Goal: Task Accomplishment & Management: Manage account settings

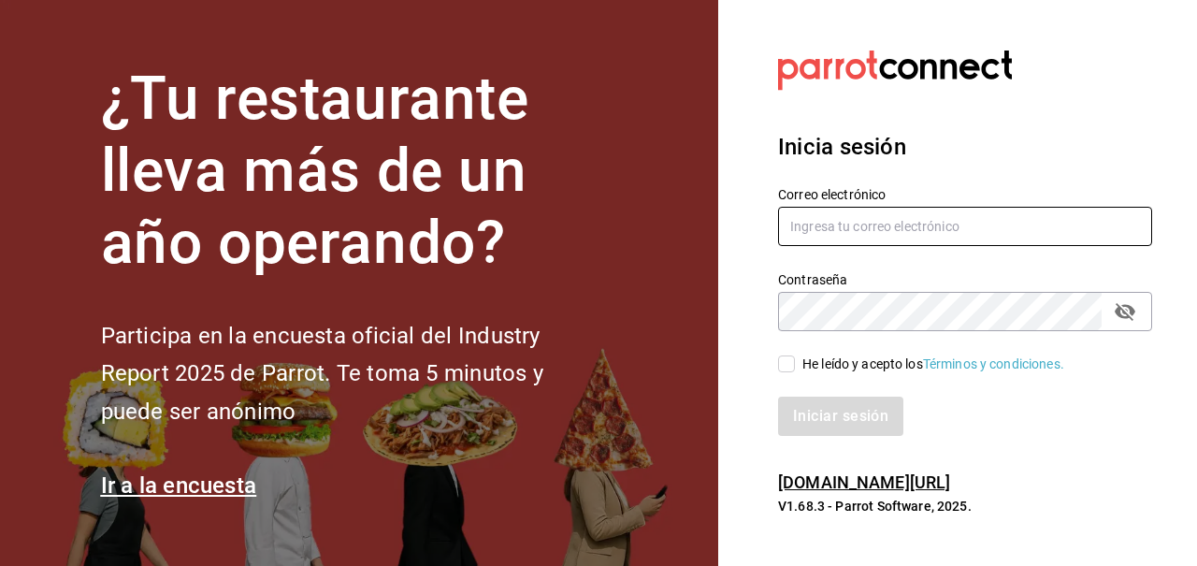
click at [832, 214] on input "text" at bounding box center [965, 226] width 374 height 39
type input "[EMAIL_ADDRESS][DOMAIN_NAME]"
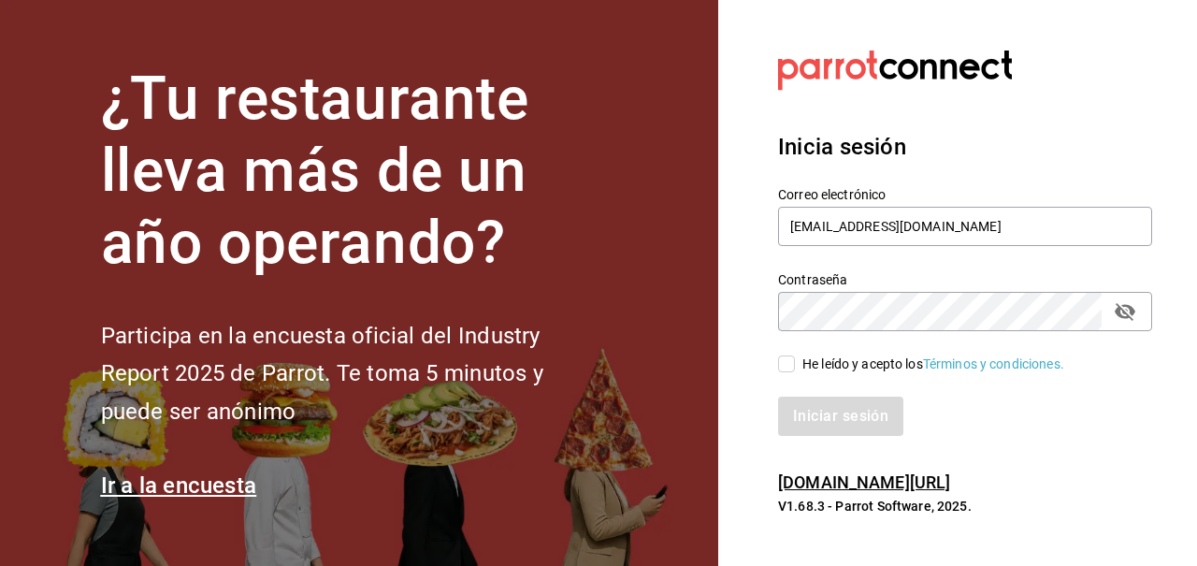
click at [783, 371] on input "He leído y acepto los Términos y condiciones." at bounding box center [786, 363] width 17 height 17
checkbox input "true"
click at [847, 422] on button "Iniciar sesión" at bounding box center [841, 416] width 127 height 39
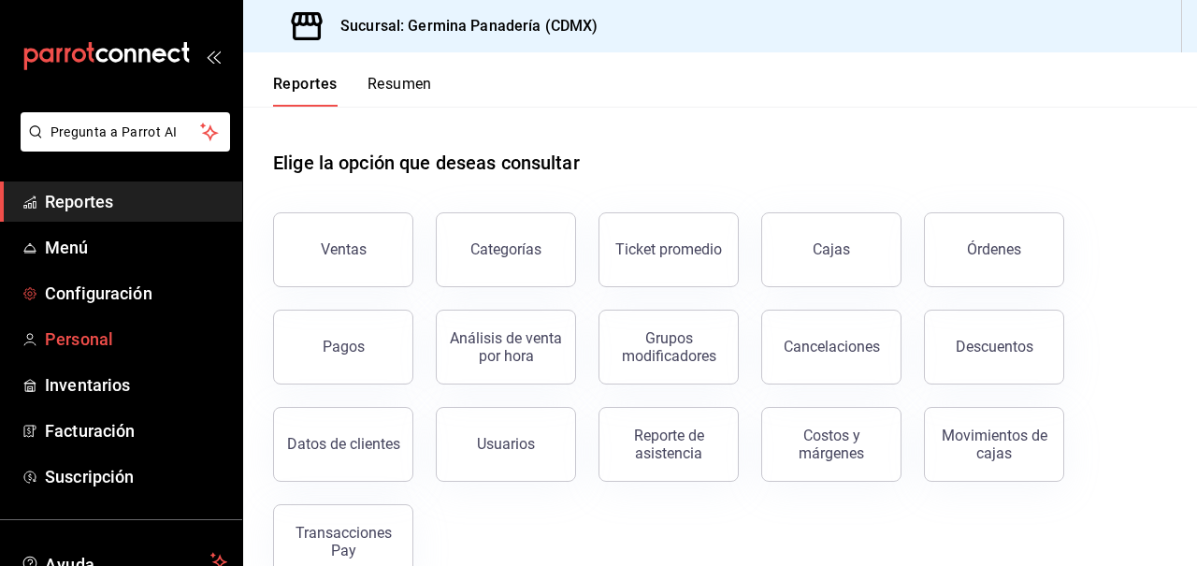
click at [127, 330] on span "Personal" at bounding box center [136, 338] width 182 height 25
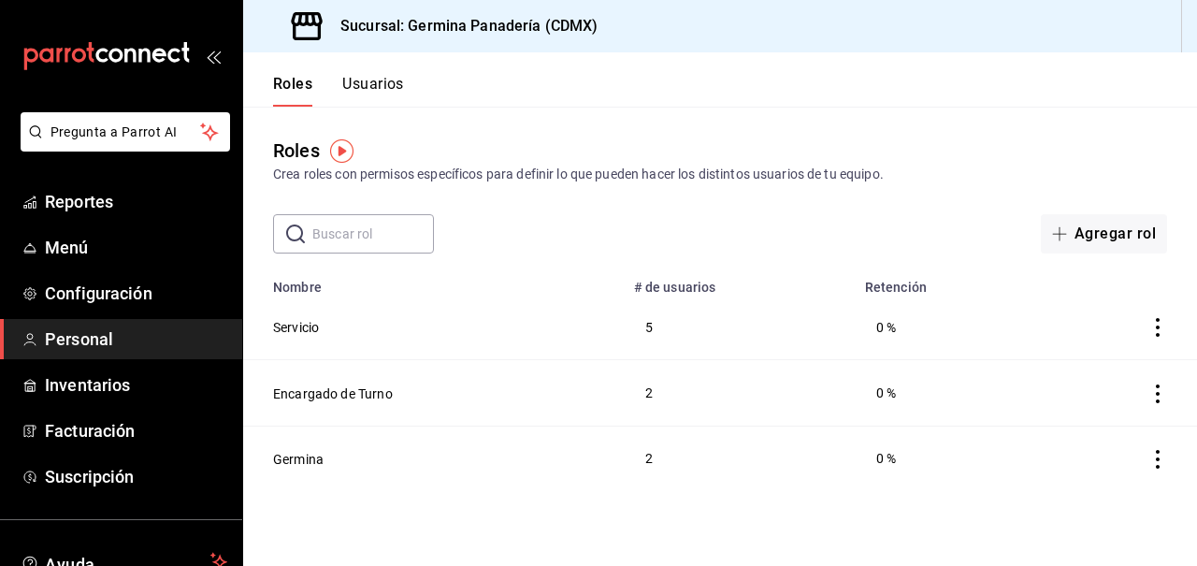
click at [372, 93] on button "Usuarios" at bounding box center [373, 91] width 62 height 32
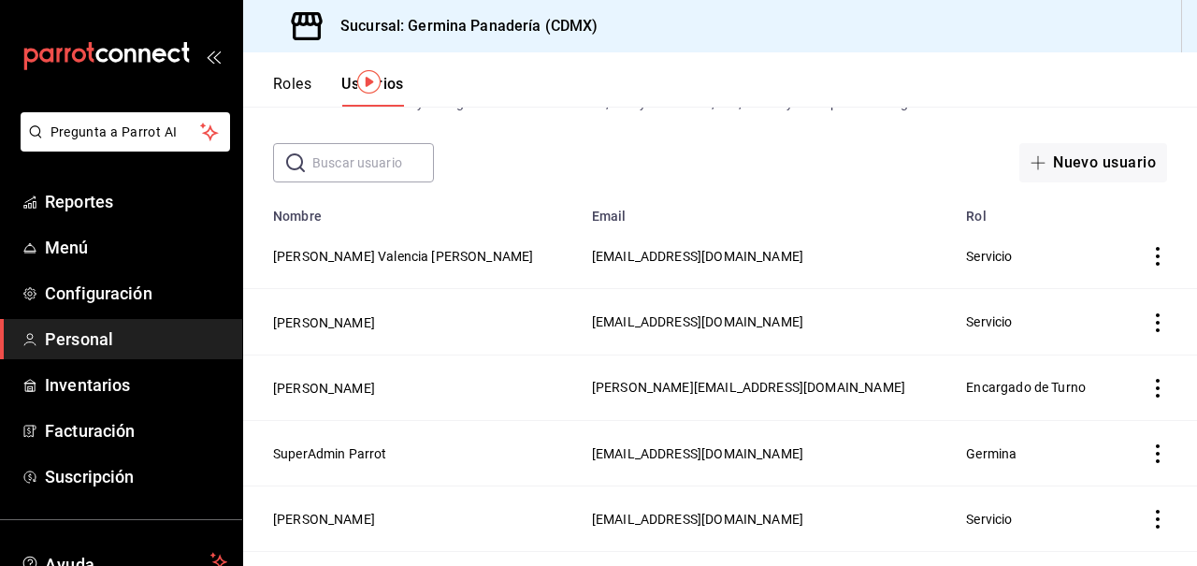
scroll to position [73, 0]
click at [1155, 387] on icon "actions" at bounding box center [1158, 386] width 19 height 19
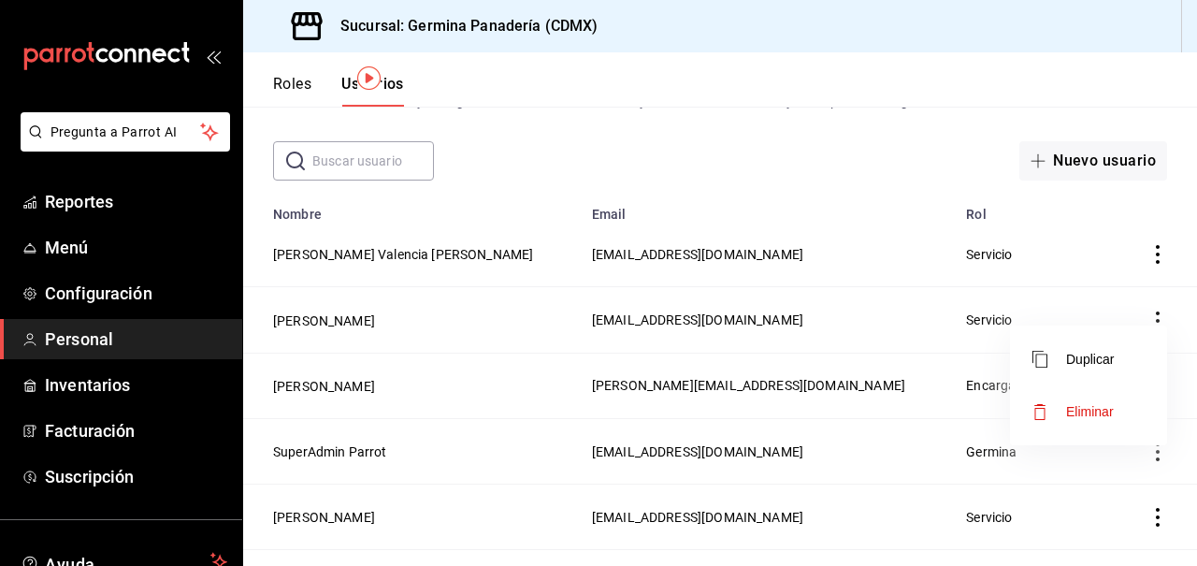
click at [311, 380] on div at bounding box center [598, 283] width 1197 height 566
click at [344, 391] on button "[PERSON_NAME]" at bounding box center [324, 386] width 102 height 19
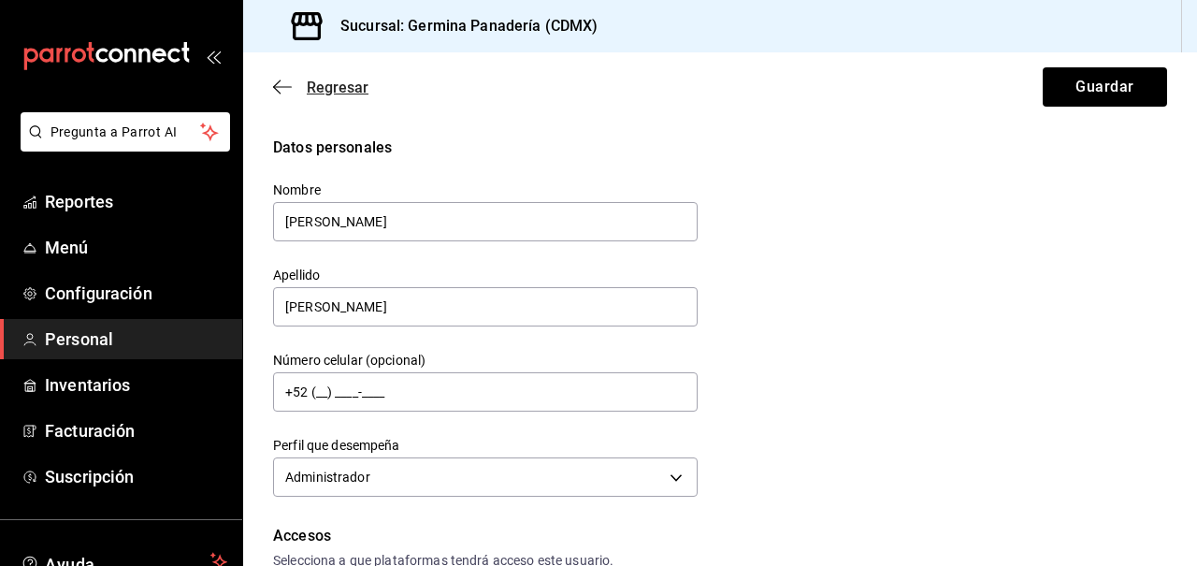
click at [277, 89] on icon "button" at bounding box center [282, 87] width 19 height 17
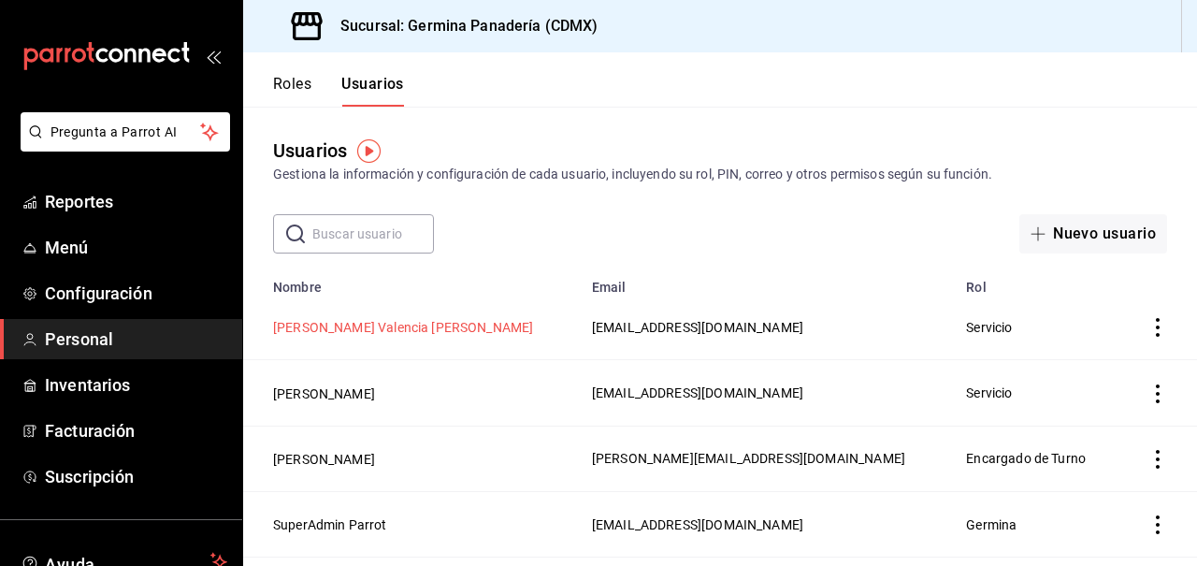
click at [402, 331] on button "[PERSON_NAME] Valencia [PERSON_NAME]" at bounding box center [403, 327] width 260 height 19
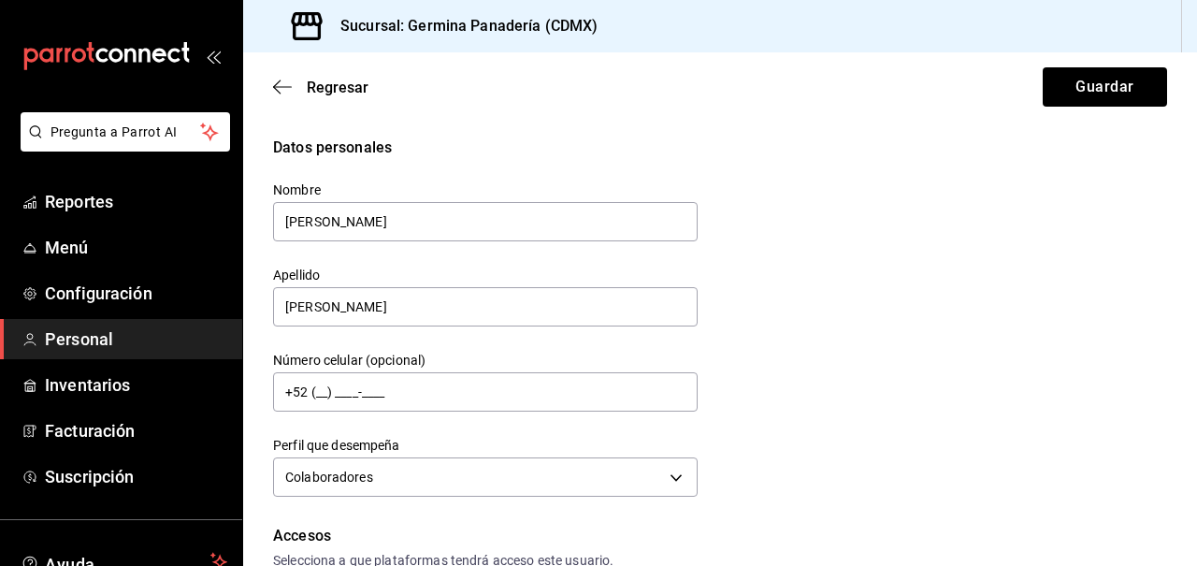
click at [278, 95] on div "Regresar Guardar" at bounding box center [720, 86] width 954 height 69
click at [286, 75] on div "Regresar Guardar" at bounding box center [720, 86] width 954 height 69
click at [279, 83] on icon "button" at bounding box center [282, 87] width 19 height 17
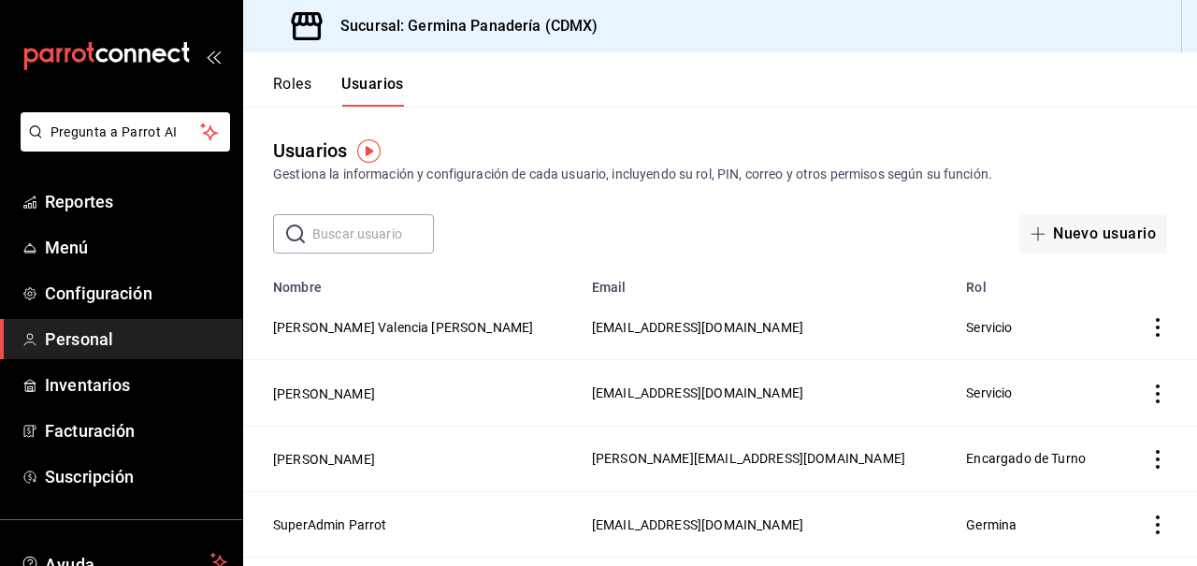
click at [1156, 333] on icon "actions" at bounding box center [1158, 327] width 19 height 19
click at [1075, 240] on div at bounding box center [598, 283] width 1197 height 566
click at [1050, 238] on span "button" at bounding box center [1042, 233] width 22 height 15
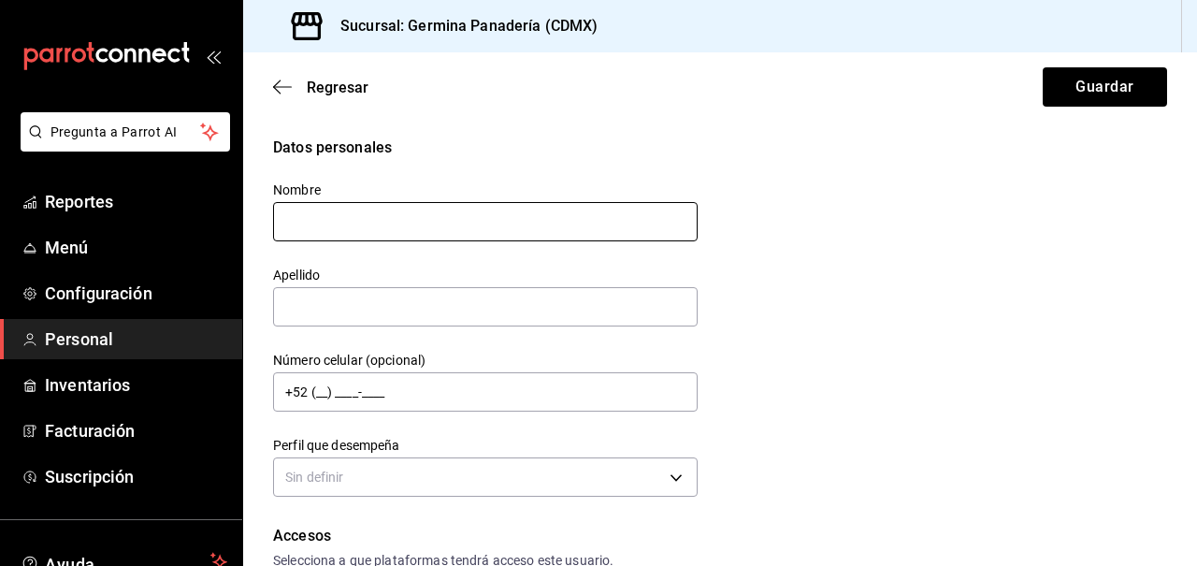
click at [373, 228] on input "text" at bounding box center [485, 221] width 425 height 39
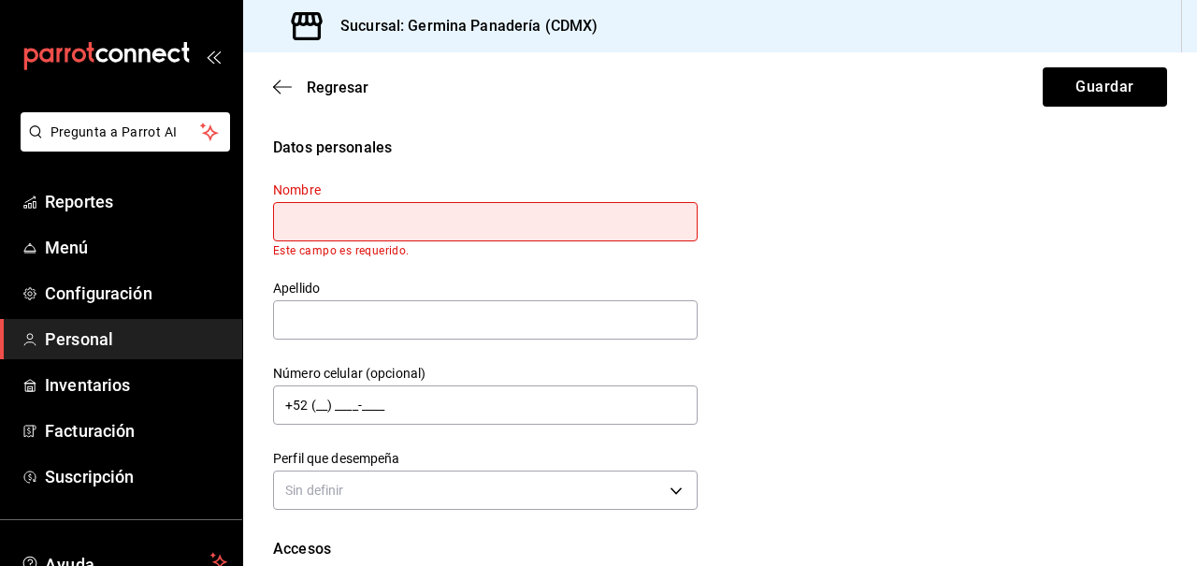
click at [471, 232] on input "text" at bounding box center [485, 221] width 425 height 39
type input "[PERSON_NAME]"
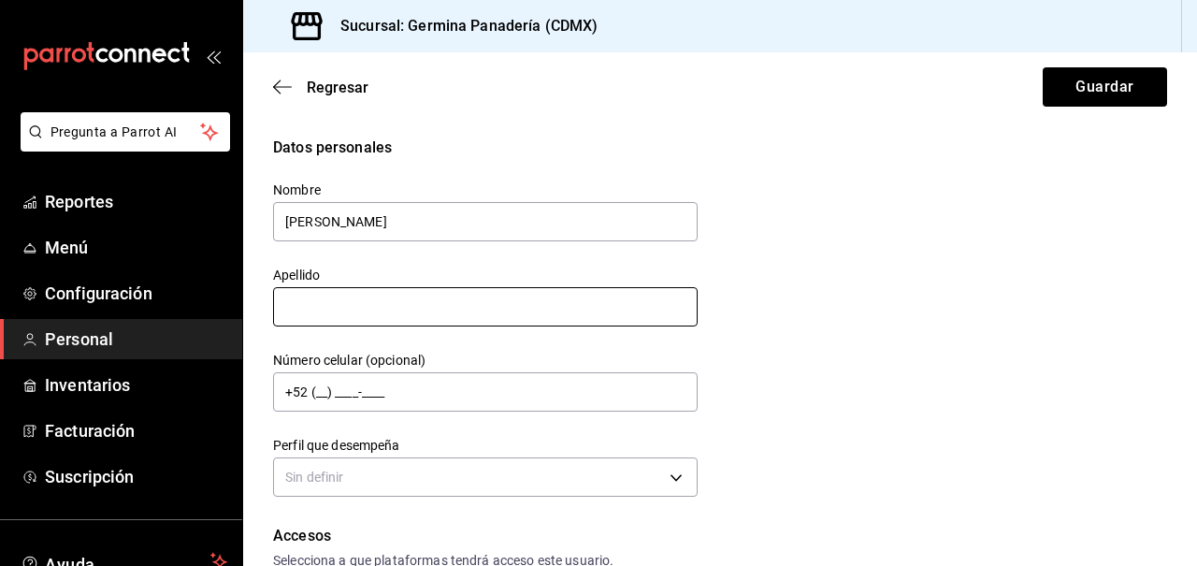
click at [455, 337] on div "Nombre [PERSON_NAME] Número celular (opcional) +52 (__) ____-____ Perfil que de…" at bounding box center [474, 330] width 447 height 343
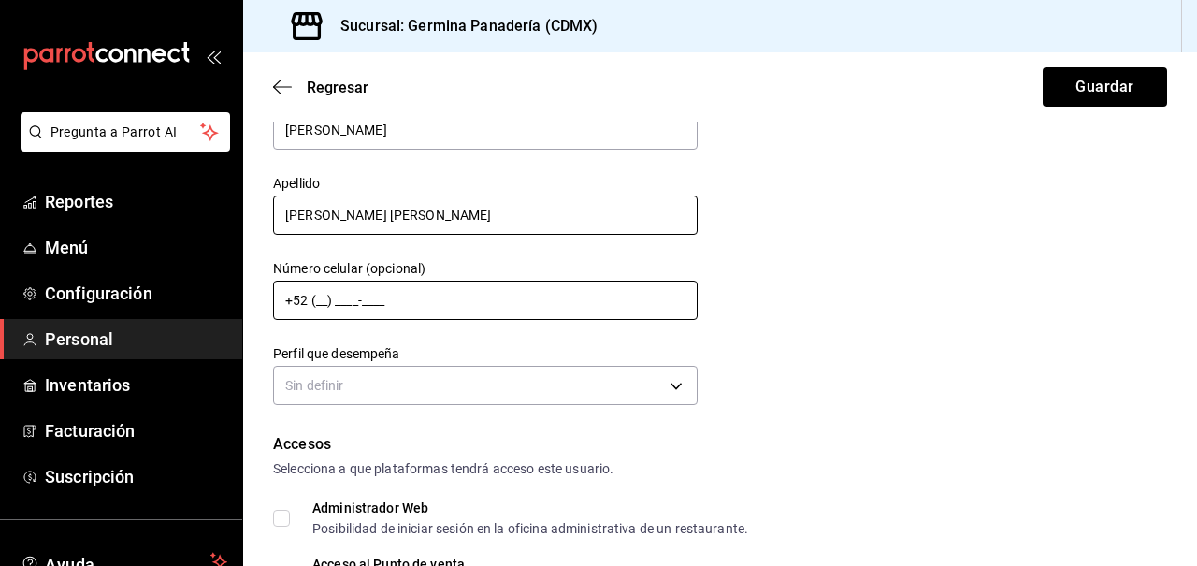
scroll to position [102, 0]
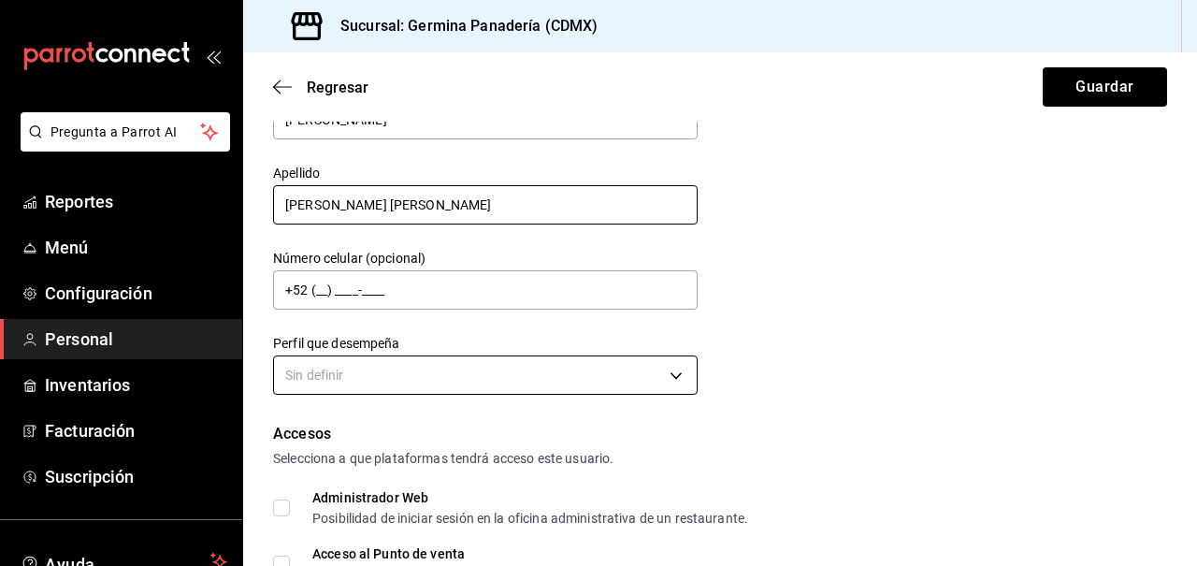
type input "[PERSON_NAME] [PERSON_NAME]"
click at [413, 389] on body "Pregunta a Parrot AI Reportes Menú Configuración Personal Inventarios Facturaci…" at bounding box center [598, 283] width 1197 height 566
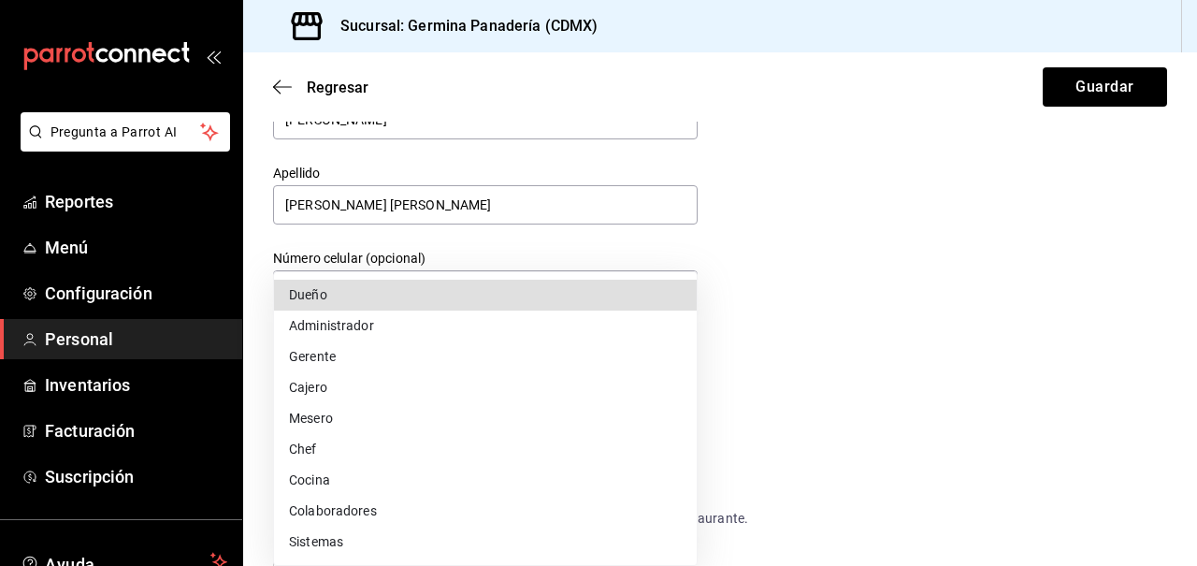
click at [387, 496] on li "Colaboradores" at bounding box center [485, 511] width 423 height 31
type input "STAFF"
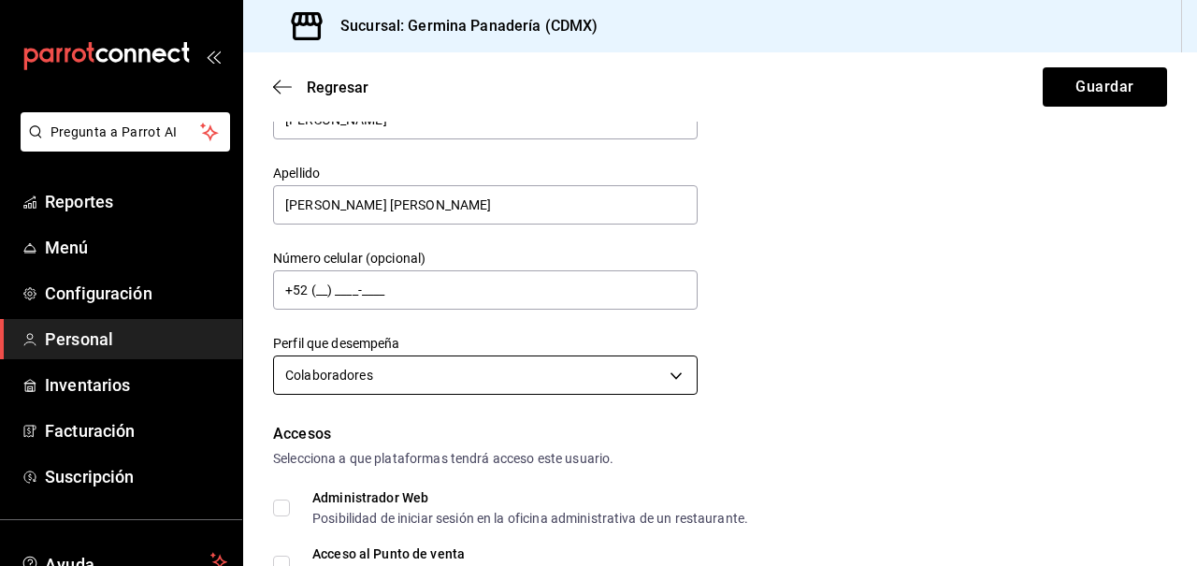
click at [384, 366] on body "Pregunta a Parrot AI Reportes Menú Configuración Personal Inventarios Facturaci…" at bounding box center [598, 283] width 1197 height 566
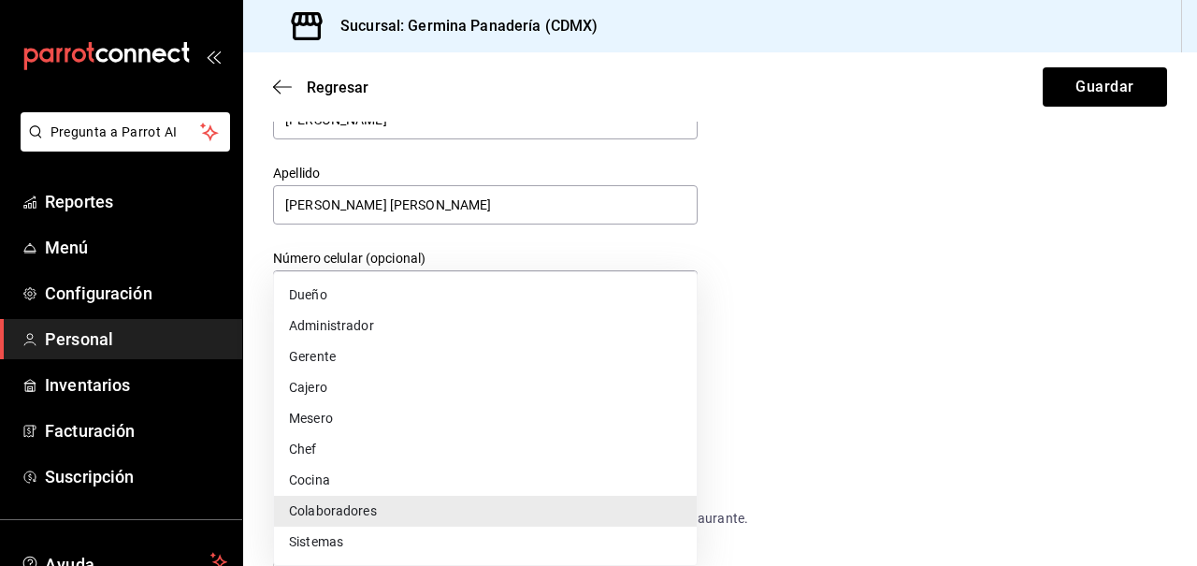
click at [414, 513] on li "Colaboradores" at bounding box center [485, 511] width 423 height 31
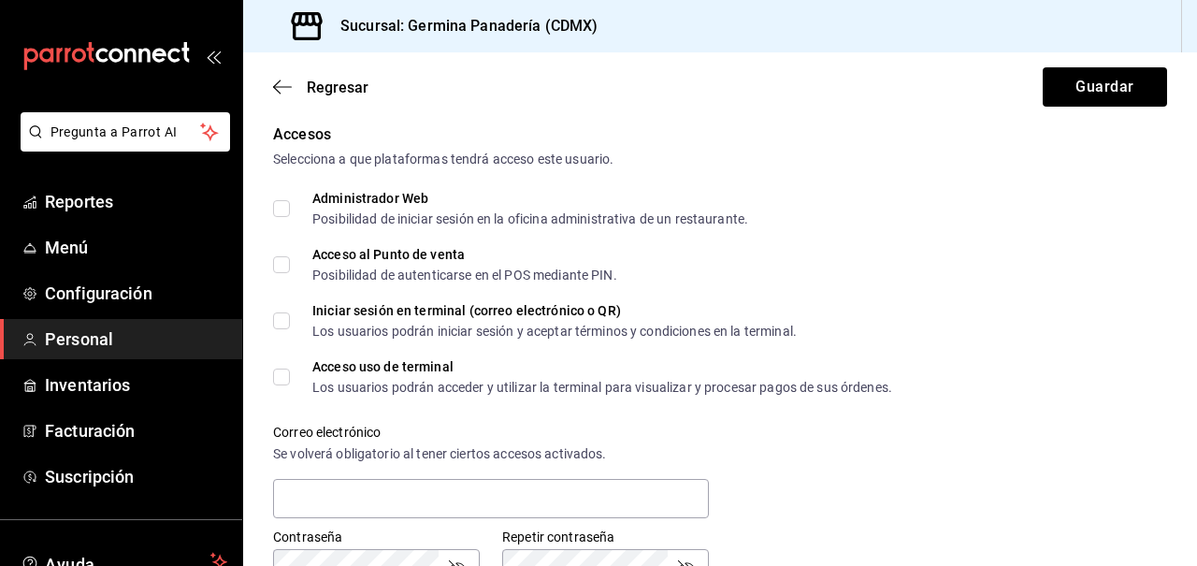
scroll to position [399, 0]
click at [286, 88] on icon "button" at bounding box center [282, 87] width 19 height 17
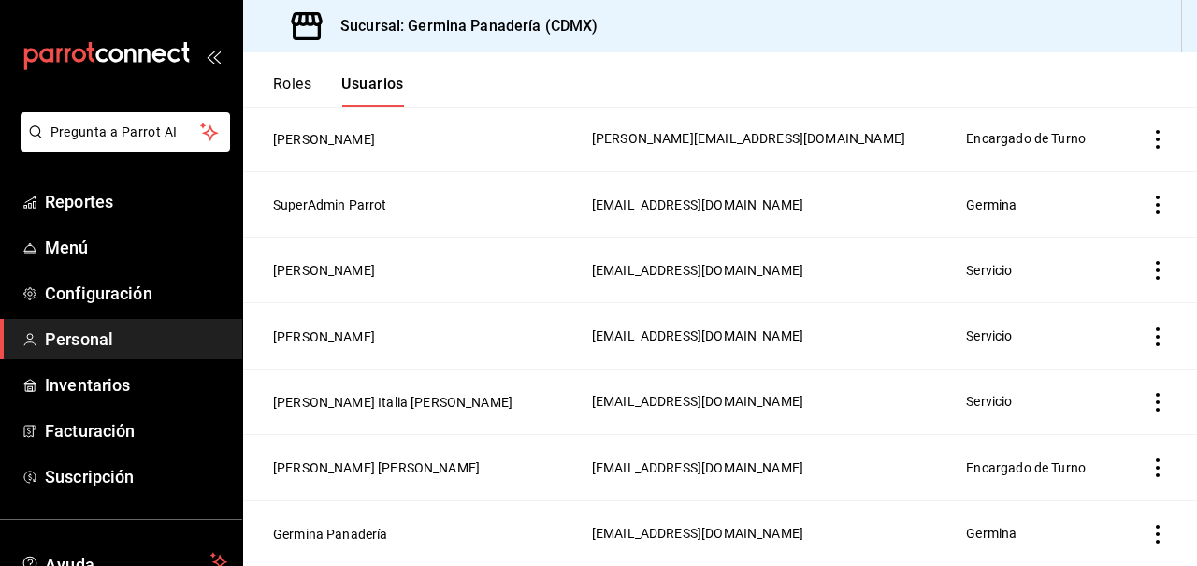
scroll to position [316, 0]
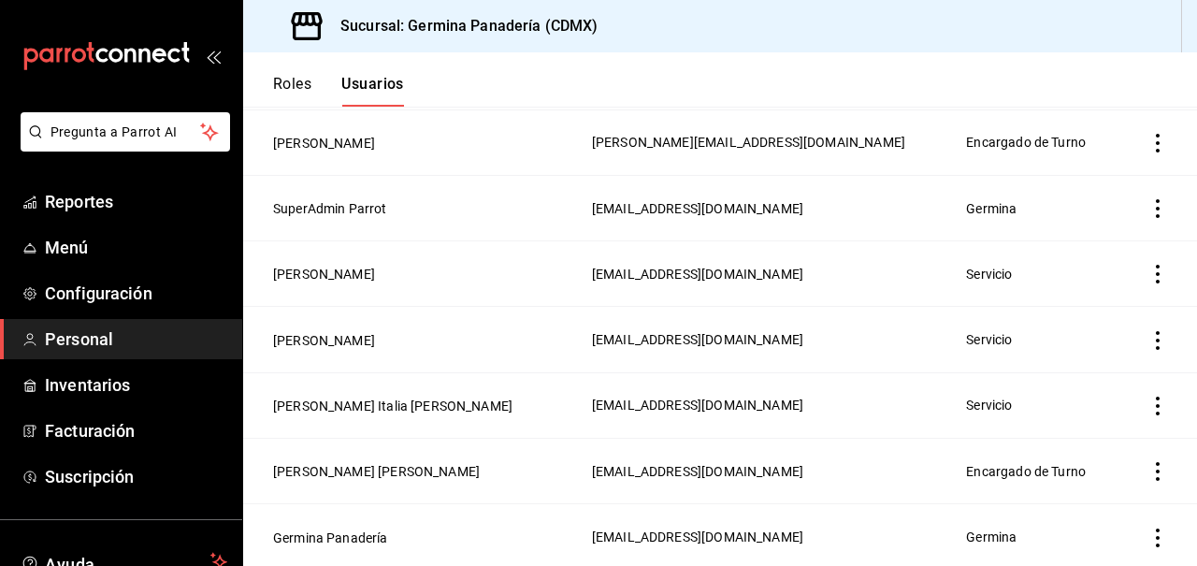
click at [1153, 152] on td "employeesTable" at bounding box center [1159, 141] width 77 height 65
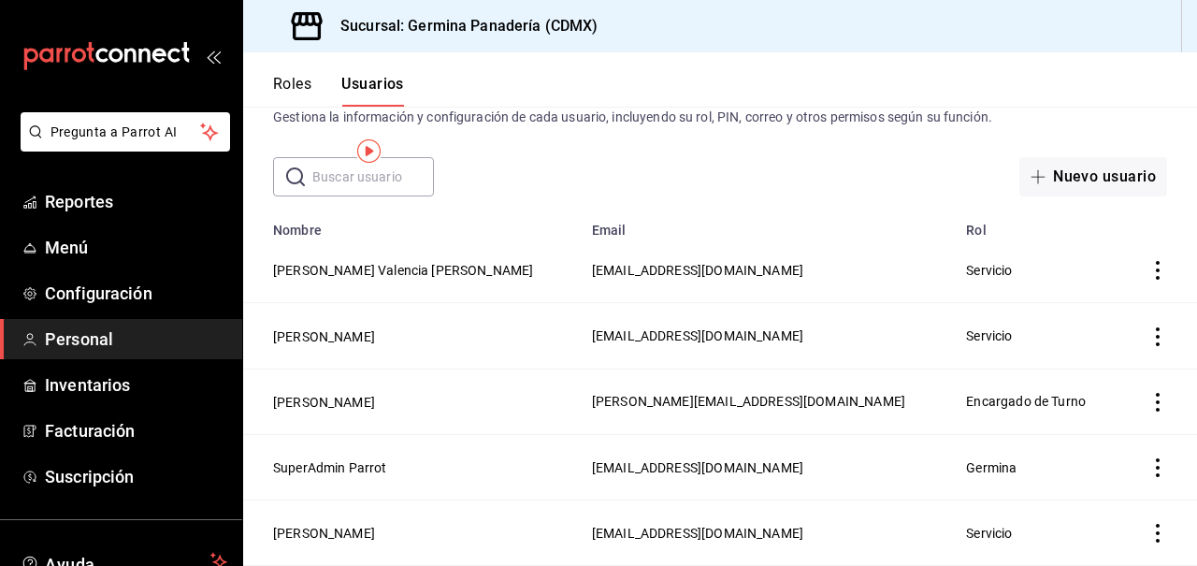
scroll to position [0, 0]
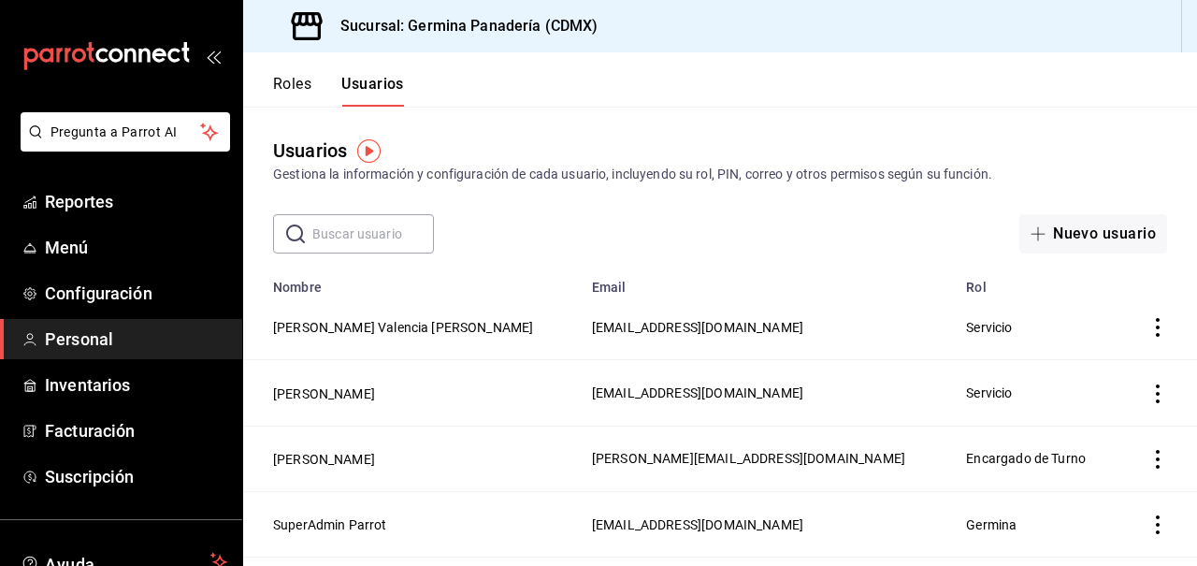
click at [1158, 334] on icon "actions" at bounding box center [1158, 327] width 4 height 19
click at [1098, 303] on span "Duplicar" at bounding box center [1073, 301] width 81 height 22
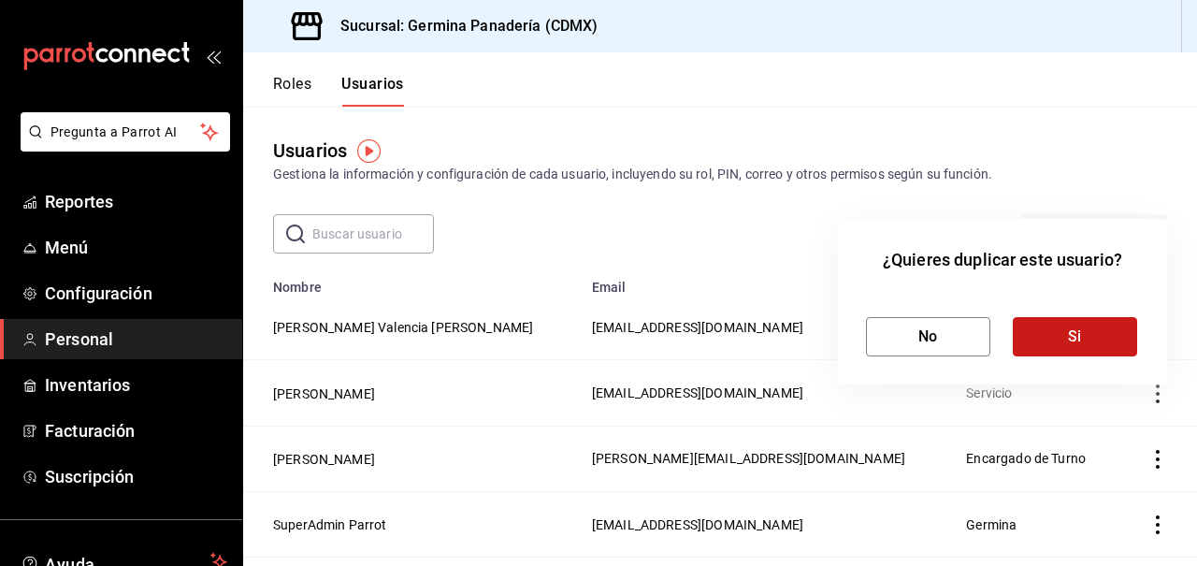
click at [1060, 351] on button "Si" at bounding box center [1075, 336] width 124 height 39
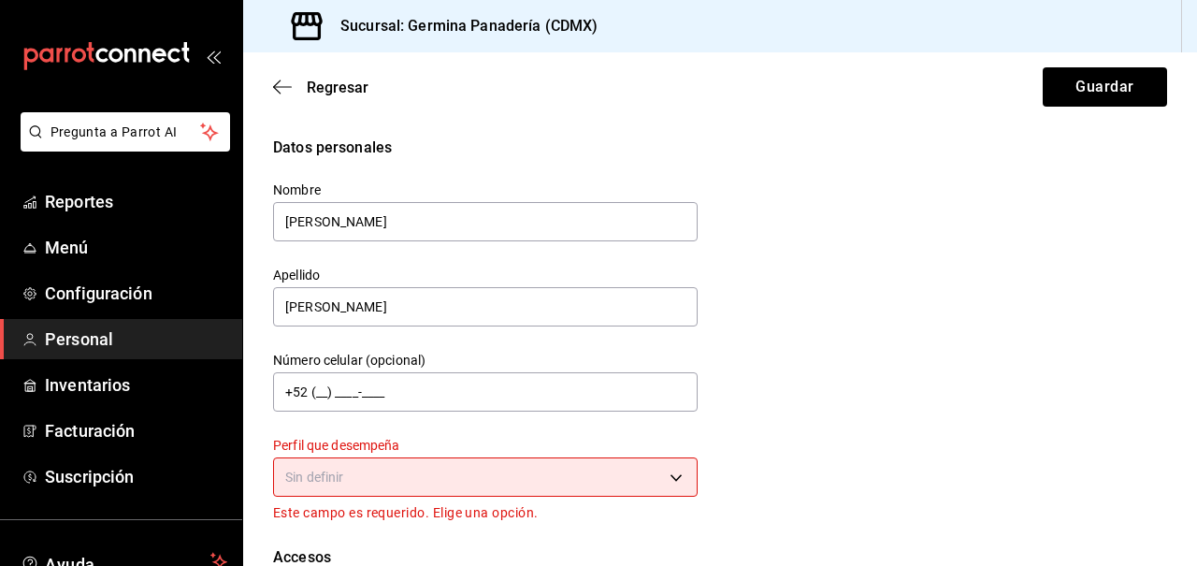
drag, startPoint x: 413, startPoint y: 228, endPoint x: 254, endPoint y: 220, distance: 159.3
click at [254, 223] on div "Nombre [PERSON_NAME]" at bounding box center [474, 201] width 447 height 85
type input "[PERSON_NAME]"
type input "[PERSON_NAME] [PERSON_NAME]"
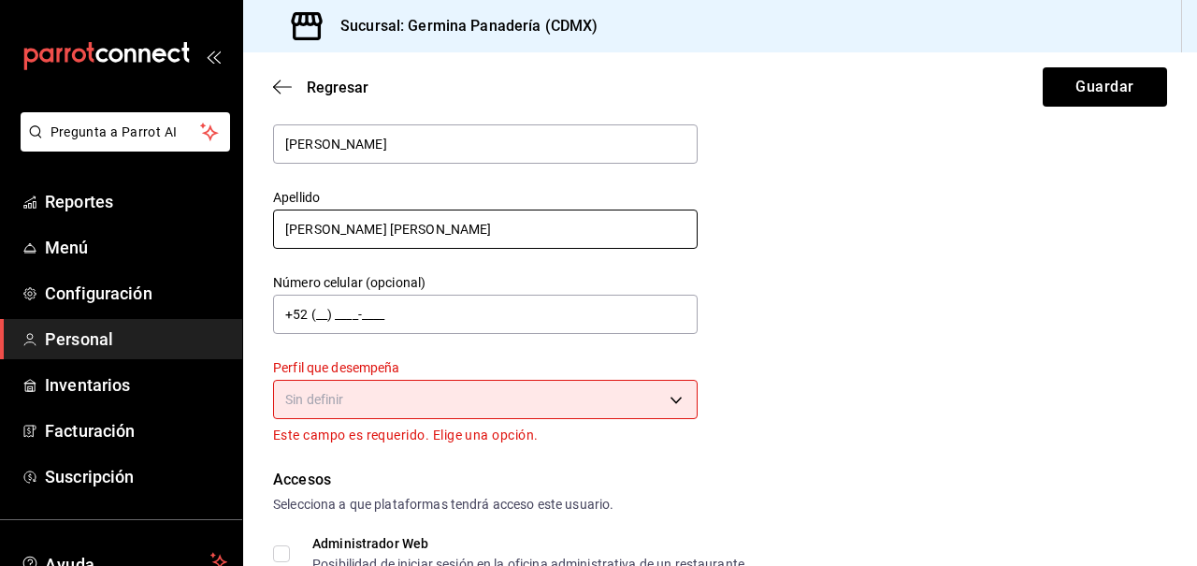
scroll to position [80, 0]
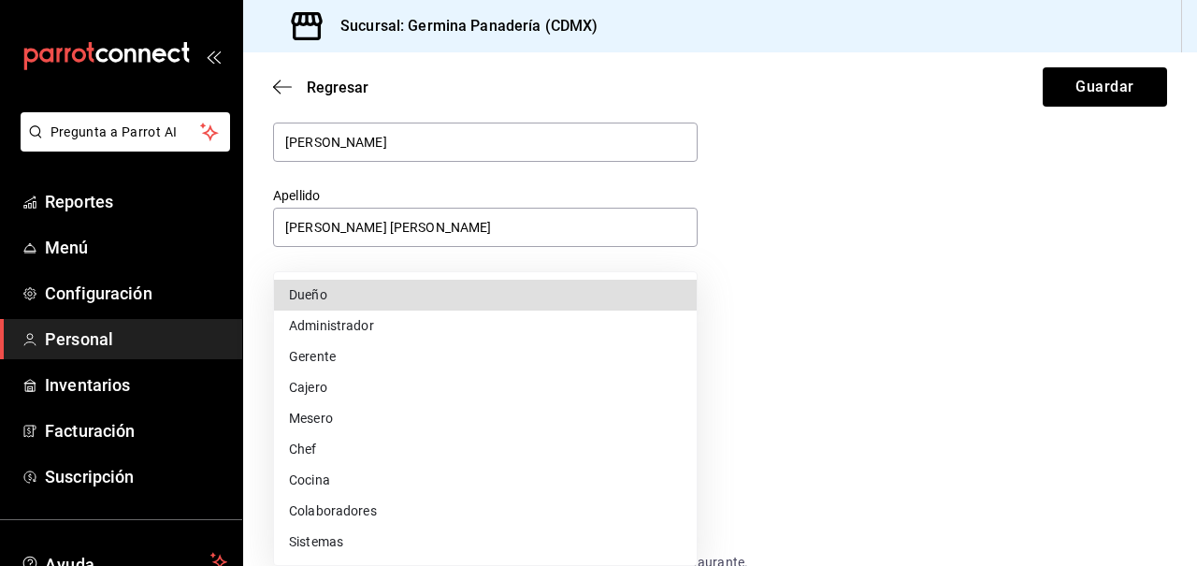
click at [508, 407] on body "Pregunta a Parrot AI Reportes Menú Configuración Personal Inventarios Facturaci…" at bounding box center [598, 283] width 1197 height 566
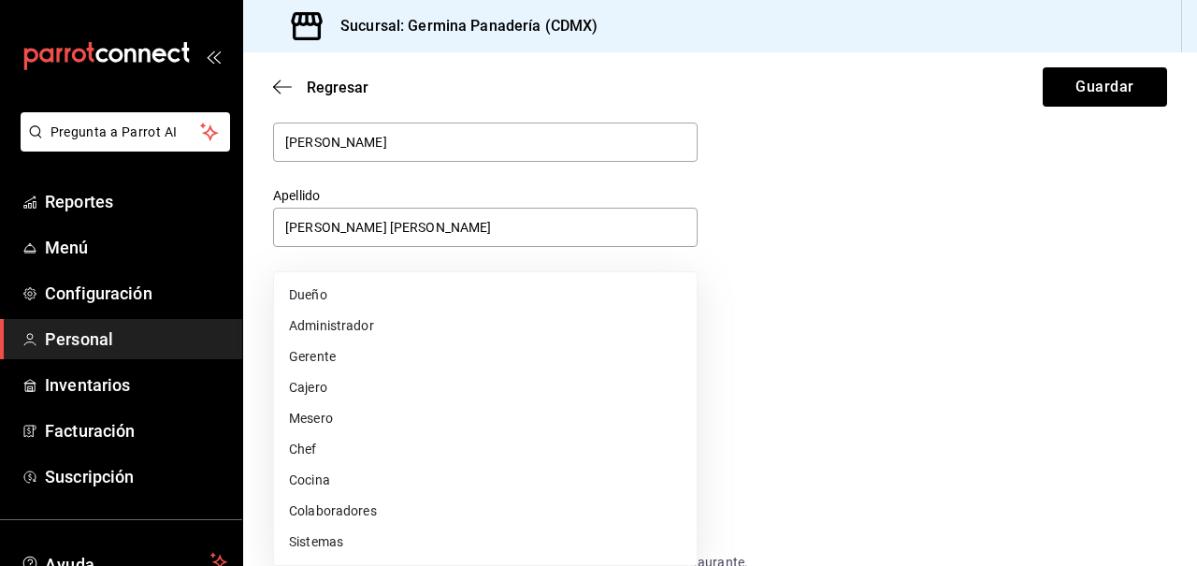
click at [424, 502] on li "Colaboradores" at bounding box center [485, 511] width 423 height 31
type input "STAFF"
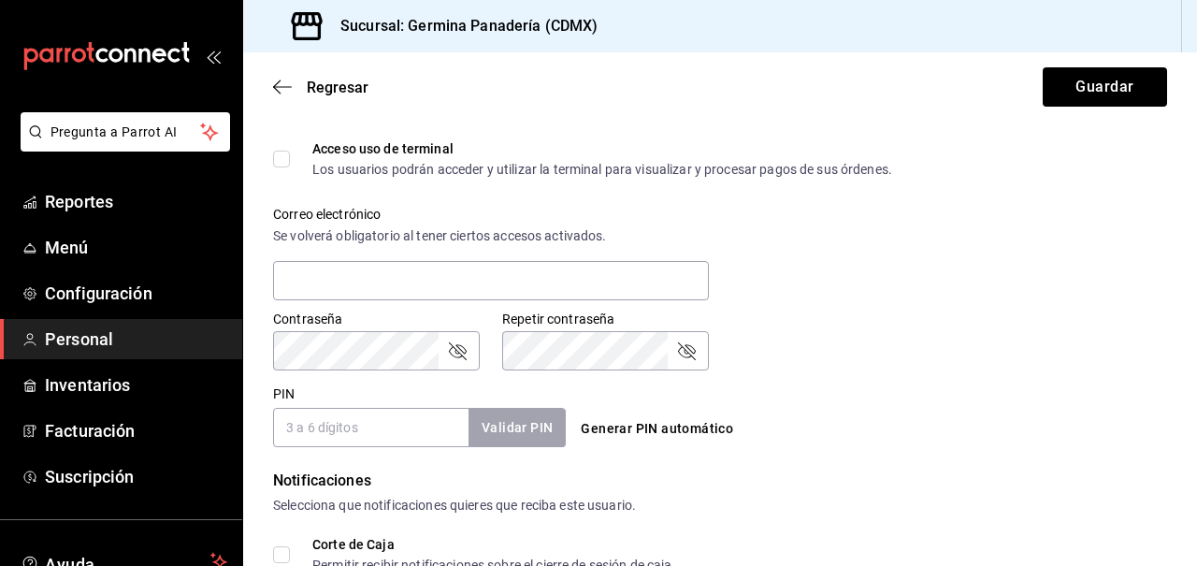
scroll to position [620, 0]
click at [466, 355] on icon "passwordField" at bounding box center [457, 350] width 22 height 22
click at [369, 421] on input "PIN" at bounding box center [371, 426] width 196 height 39
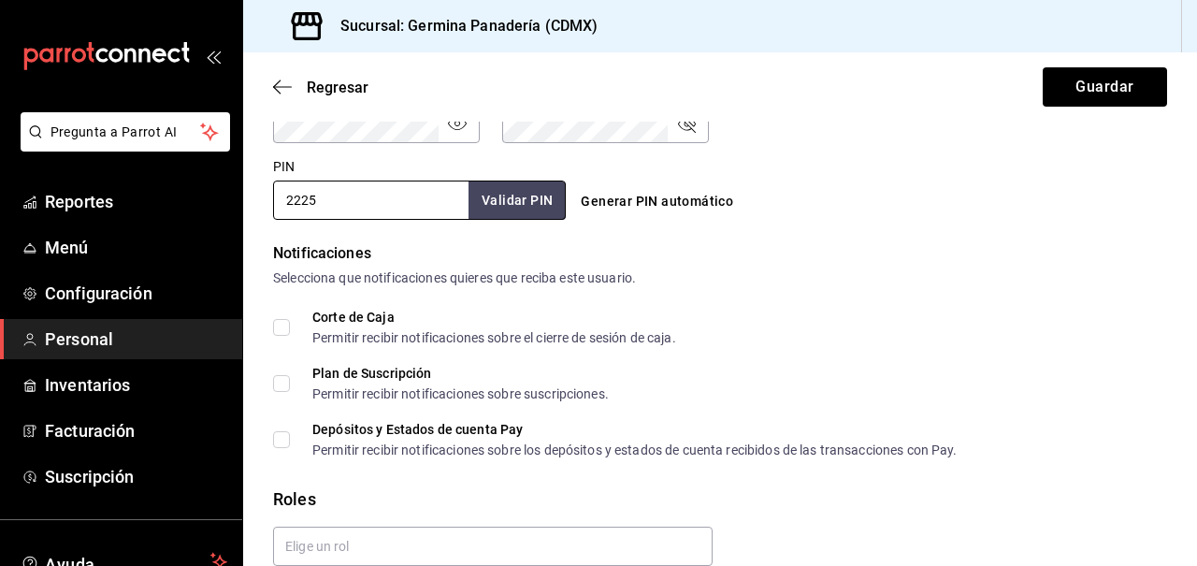
scroll to position [929, 0]
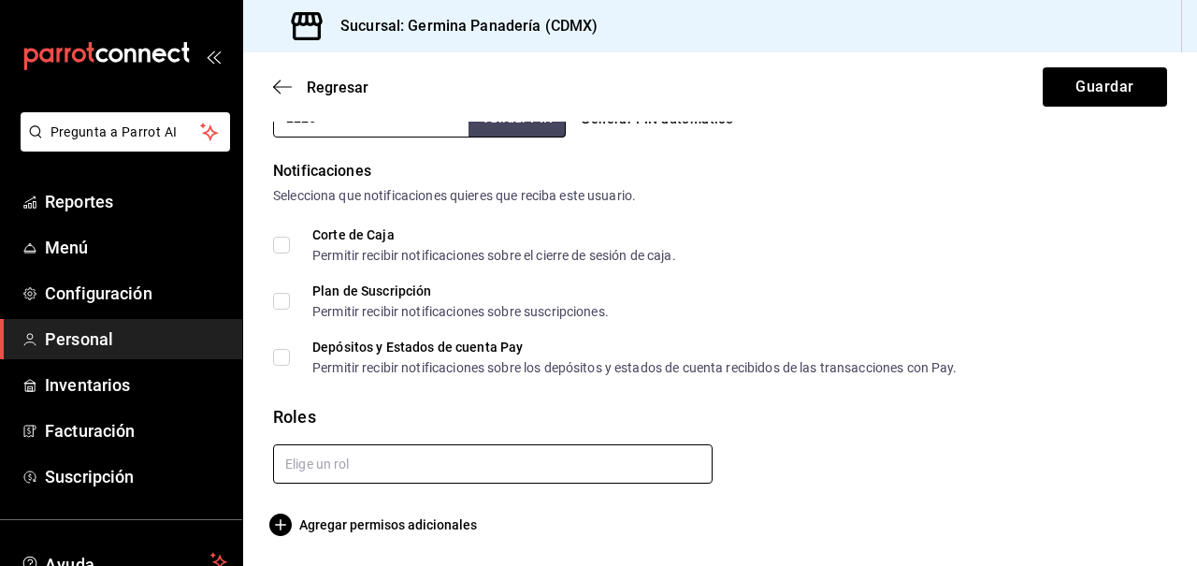
type input "2225"
click at [540, 475] on input "text" at bounding box center [493, 463] width 440 height 39
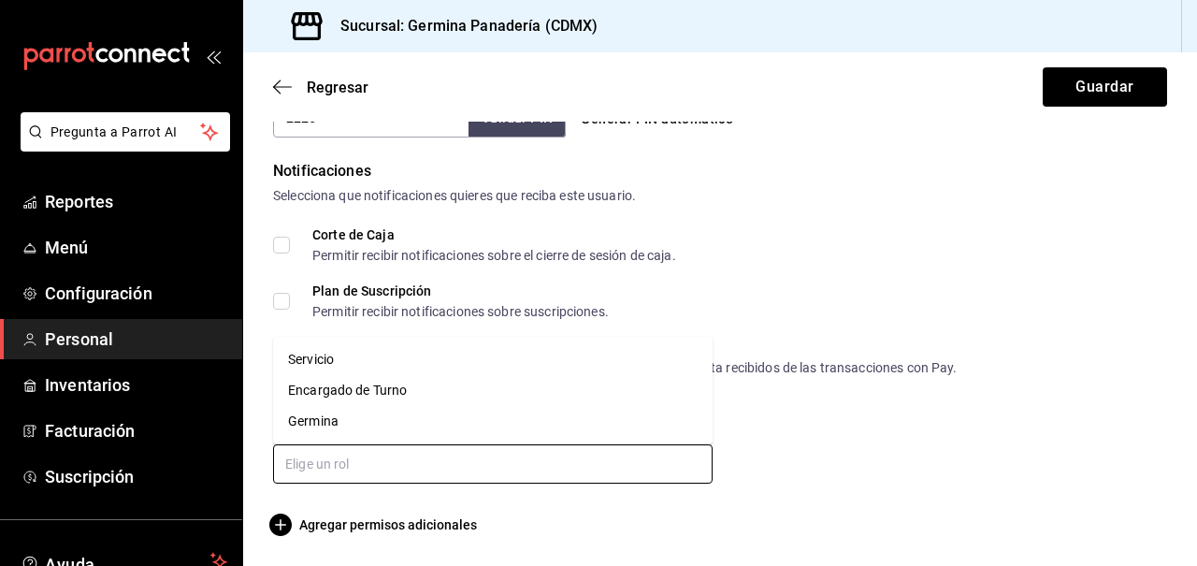
click at [341, 363] on li "Servicio" at bounding box center [493, 359] width 440 height 31
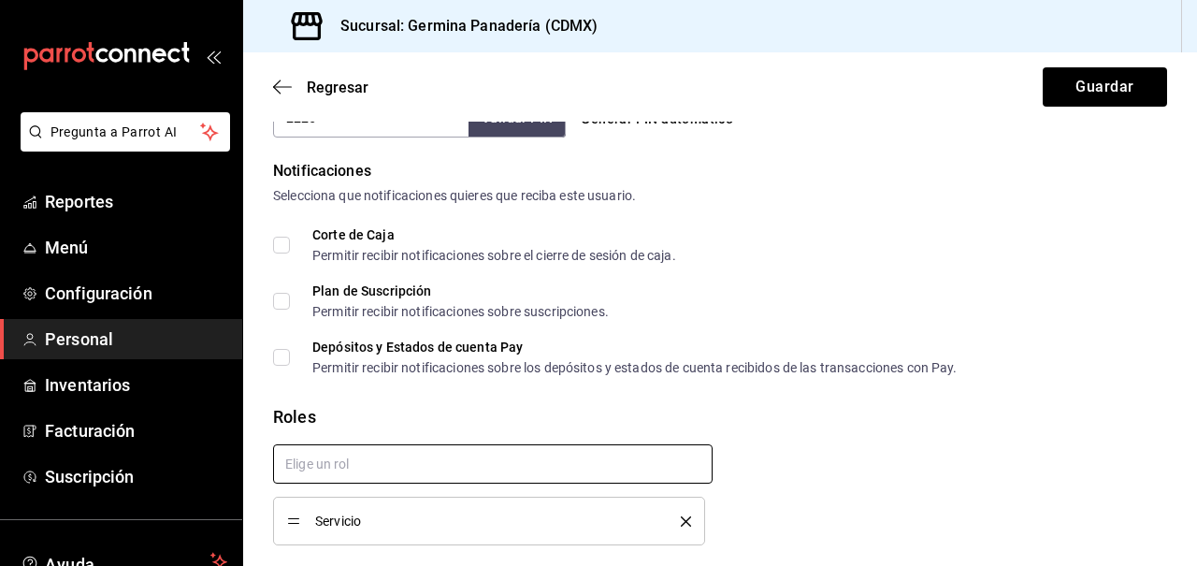
checkbox input "true"
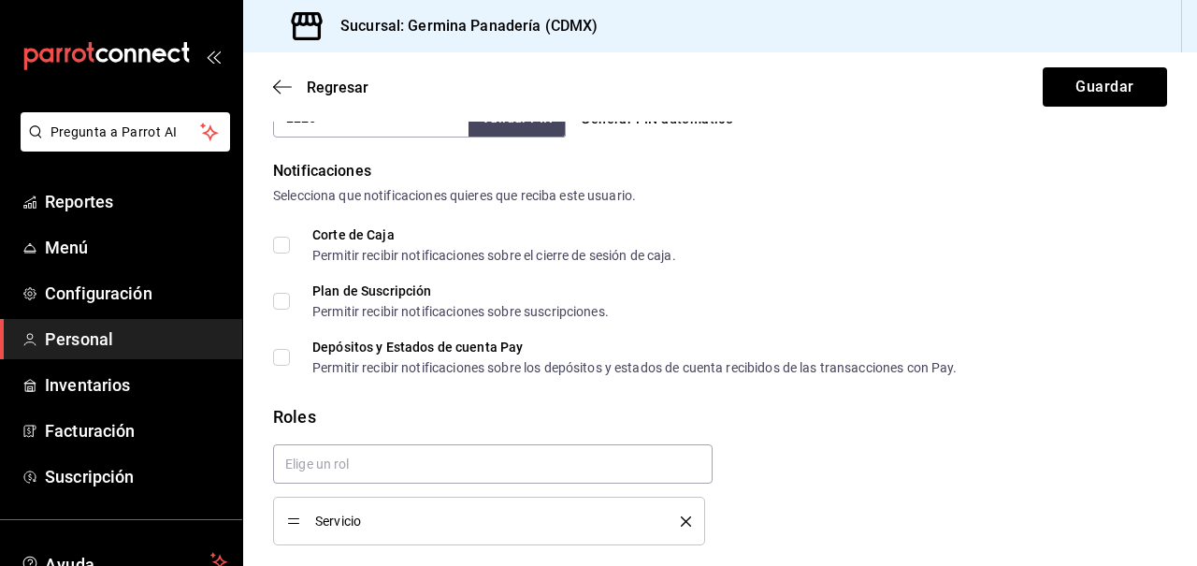
click at [859, 443] on div "Servicio" at bounding box center [712, 487] width 909 height 116
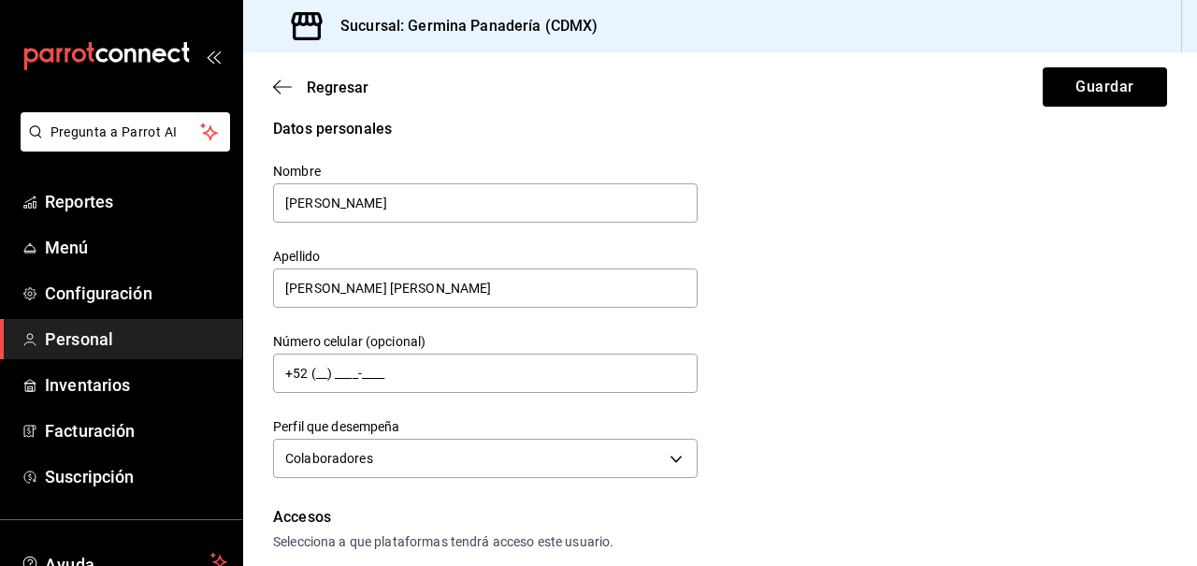
scroll to position [0, 0]
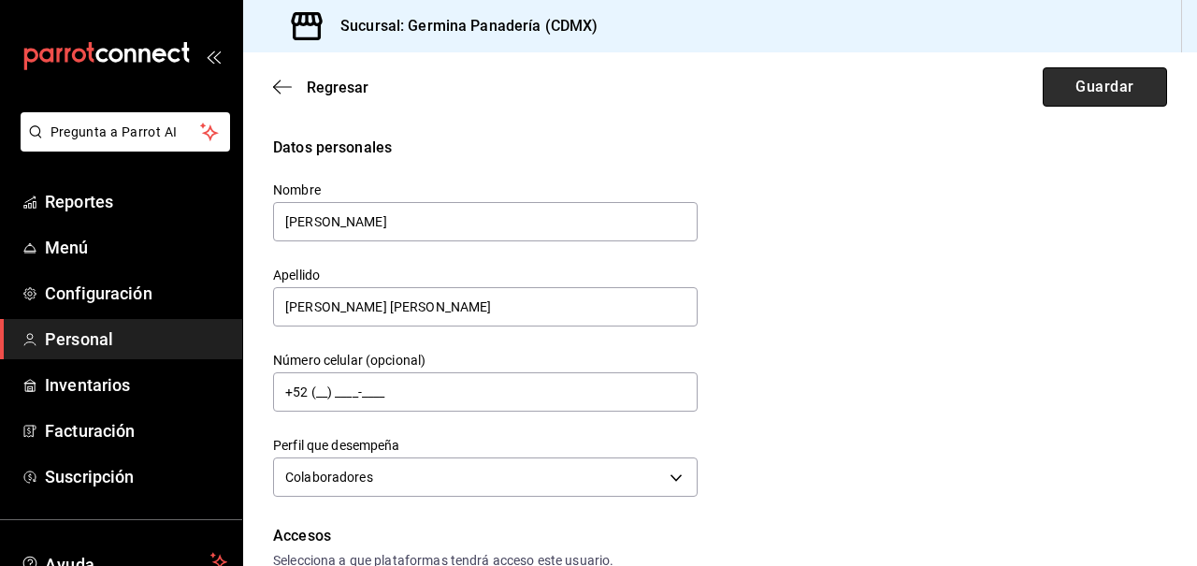
click at [1107, 99] on button "Guardar" at bounding box center [1105, 86] width 124 height 39
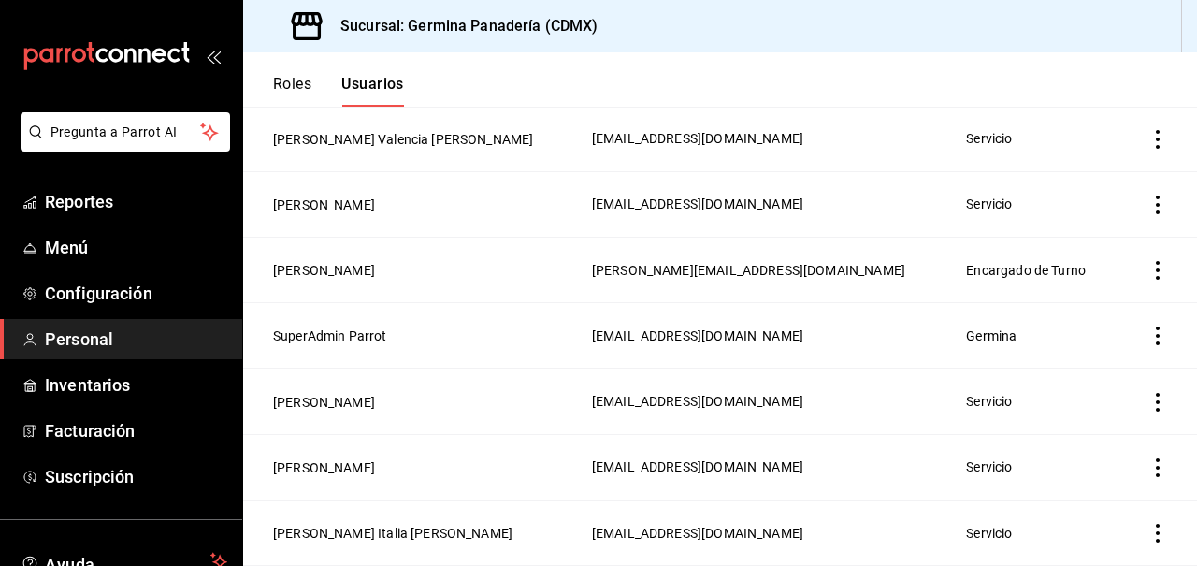
scroll to position [256, 0]
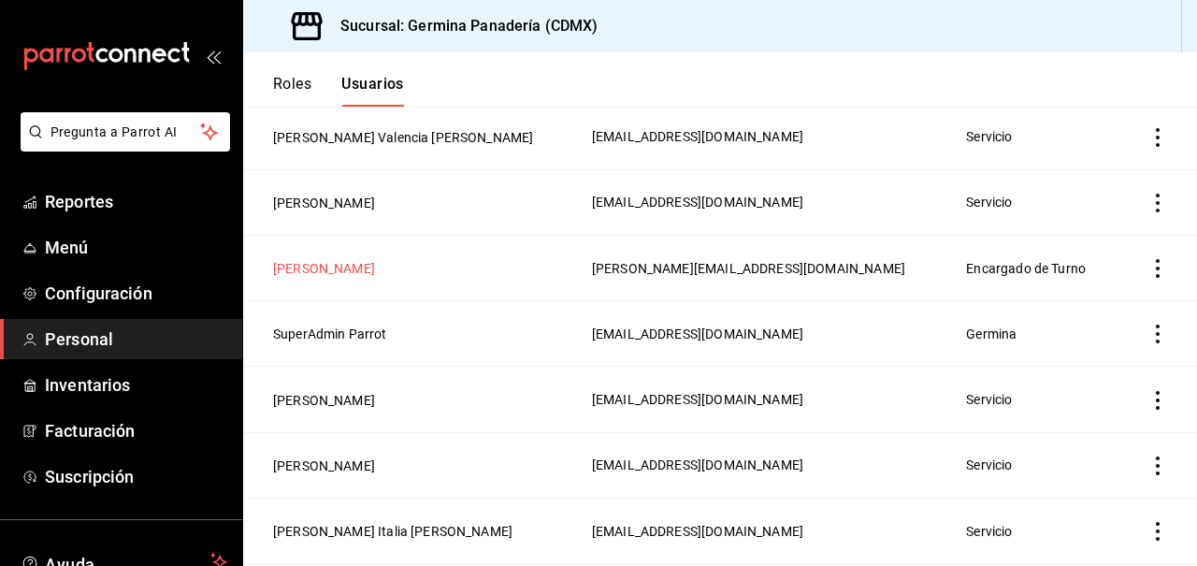
click at [375, 265] on button "[PERSON_NAME]" at bounding box center [324, 268] width 102 height 19
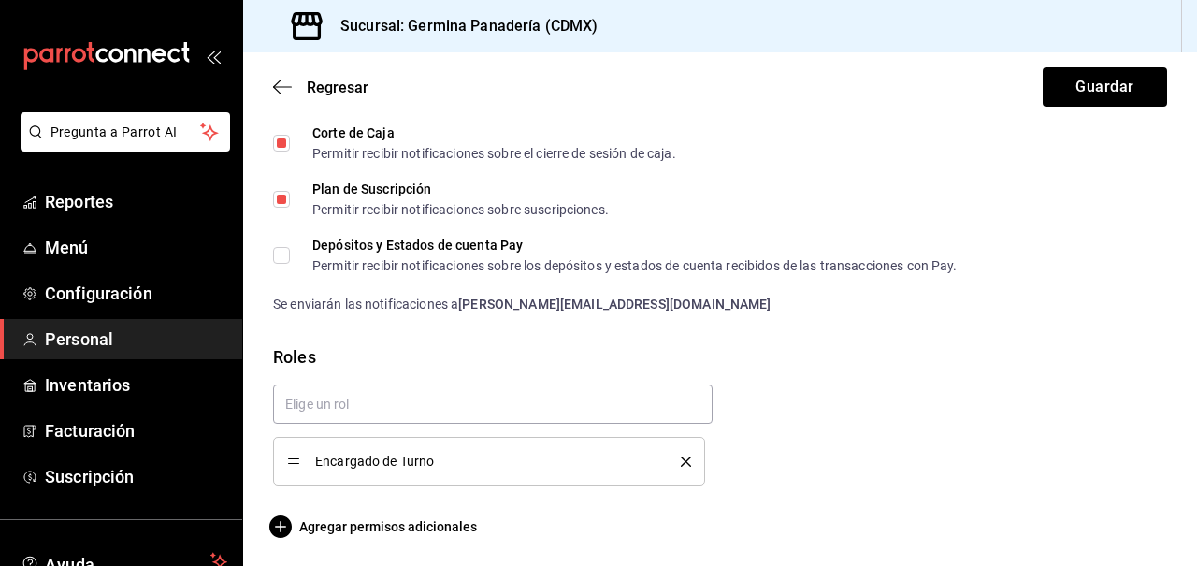
scroll to position [1033, 0]
click at [364, 526] on span "Agregar permisos adicionales" at bounding box center [375, 525] width 204 height 22
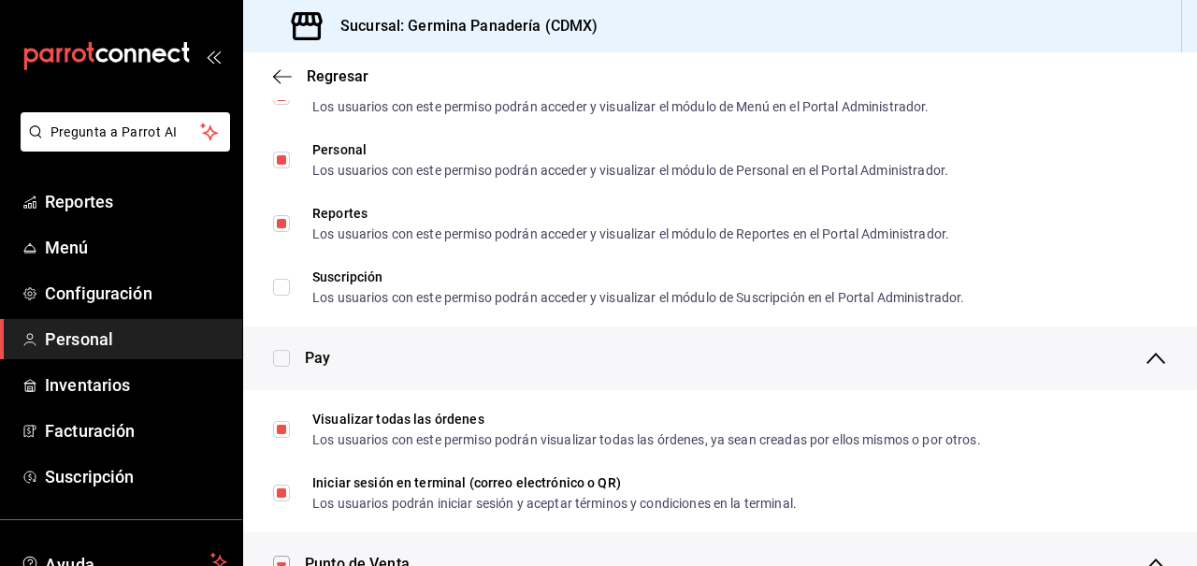
scroll to position [1160, 0]
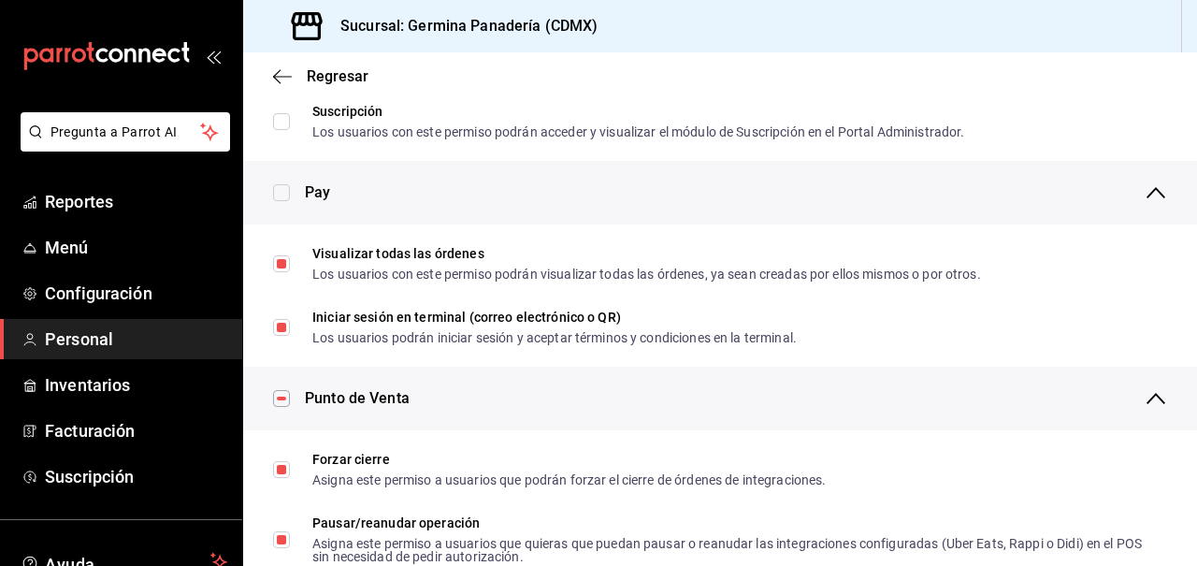
click at [419, 414] on div "Punto de Venta" at bounding box center [736, 399] width 862 height 64
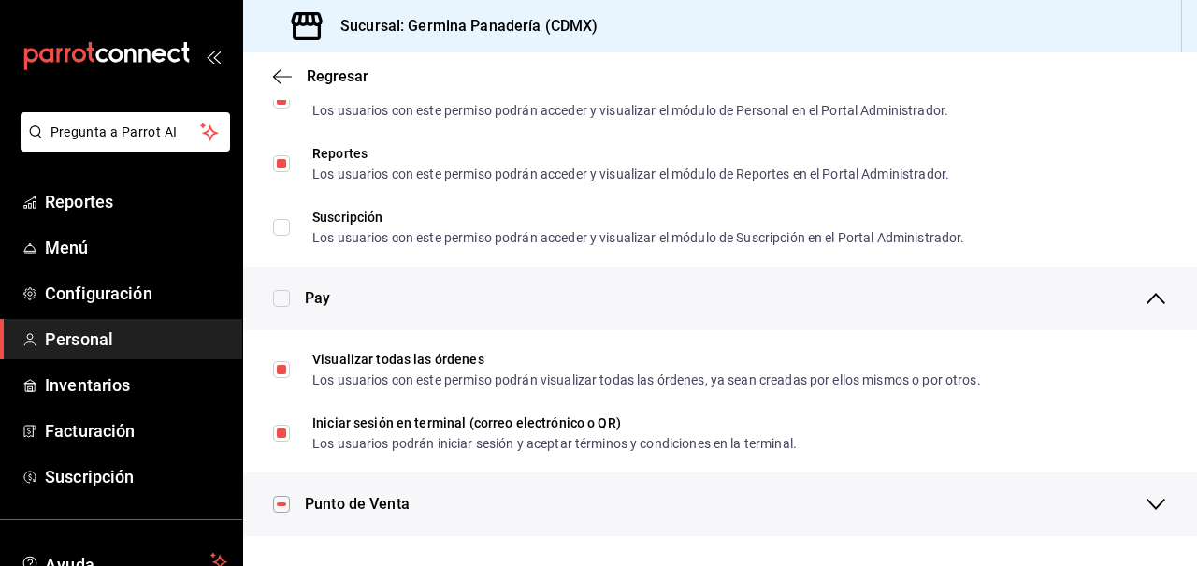
scroll to position [1174, 0]
click at [372, 509] on span "Punto de Venta" at bounding box center [357, 505] width 105 height 22
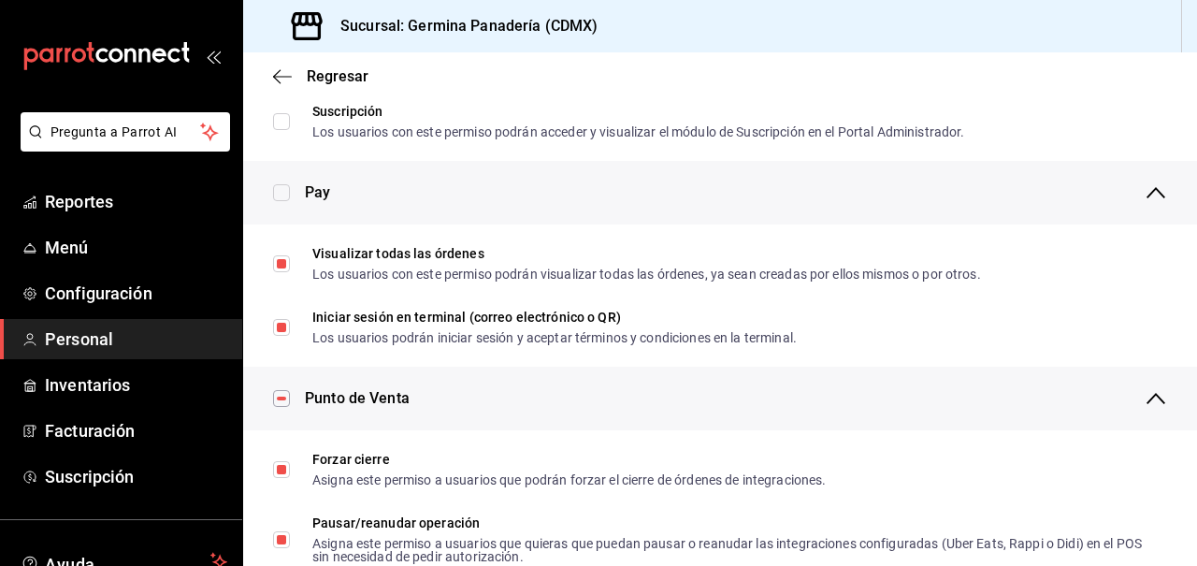
click at [284, 187] on input "checkbox" at bounding box center [281, 192] width 17 height 17
click at [315, 192] on span "Pay" at bounding box center [317, 192] width 25 height 22
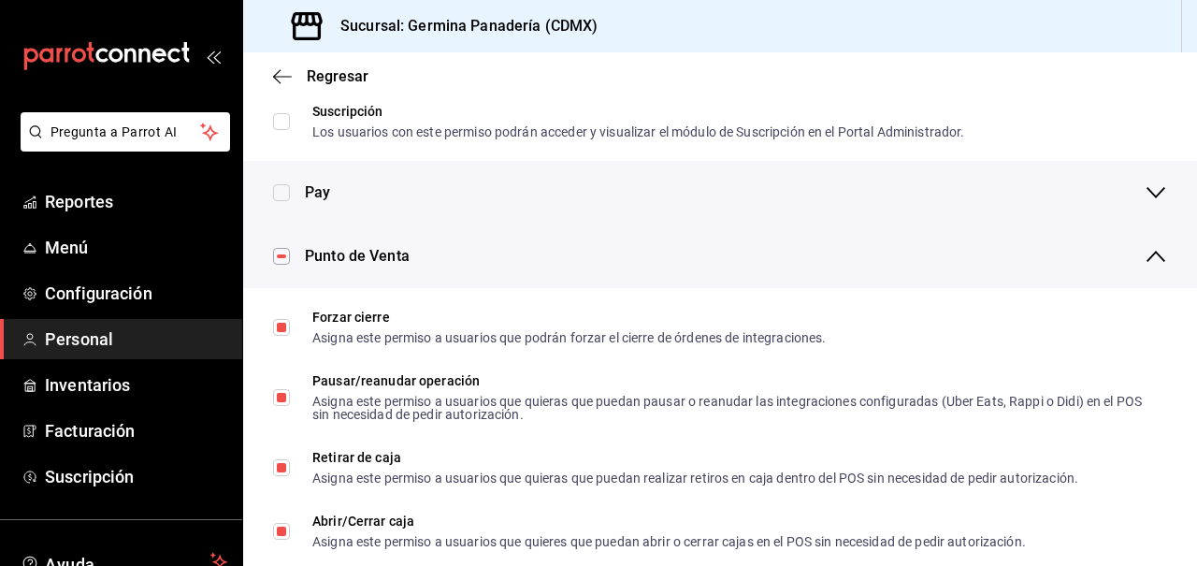
click at [315, 192] on span "Pay" at bounding box center [317, 192] width 25 height 22
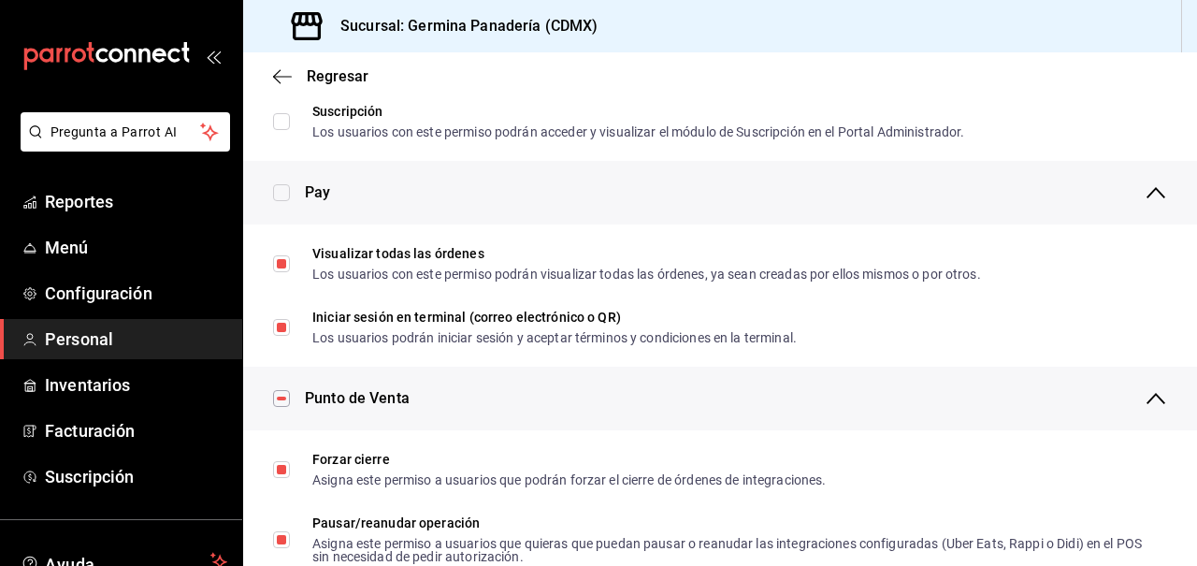
click at [279, 193] on input "checkbox" at bounding box center [281, 192] width 17 height 17
checkbox input "false"
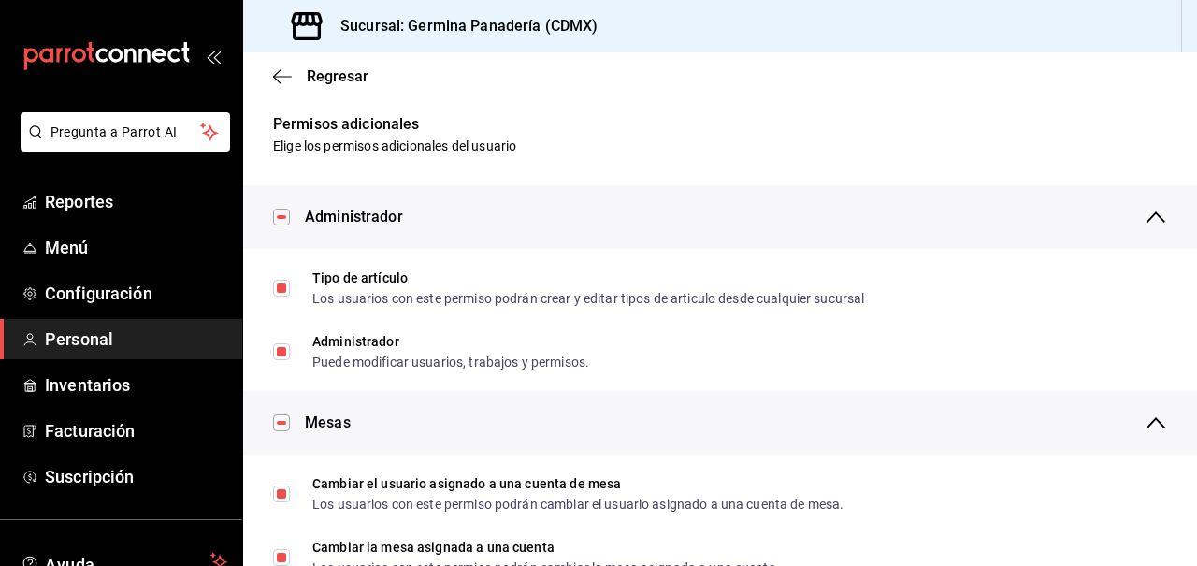
scroll to position [0, 0]
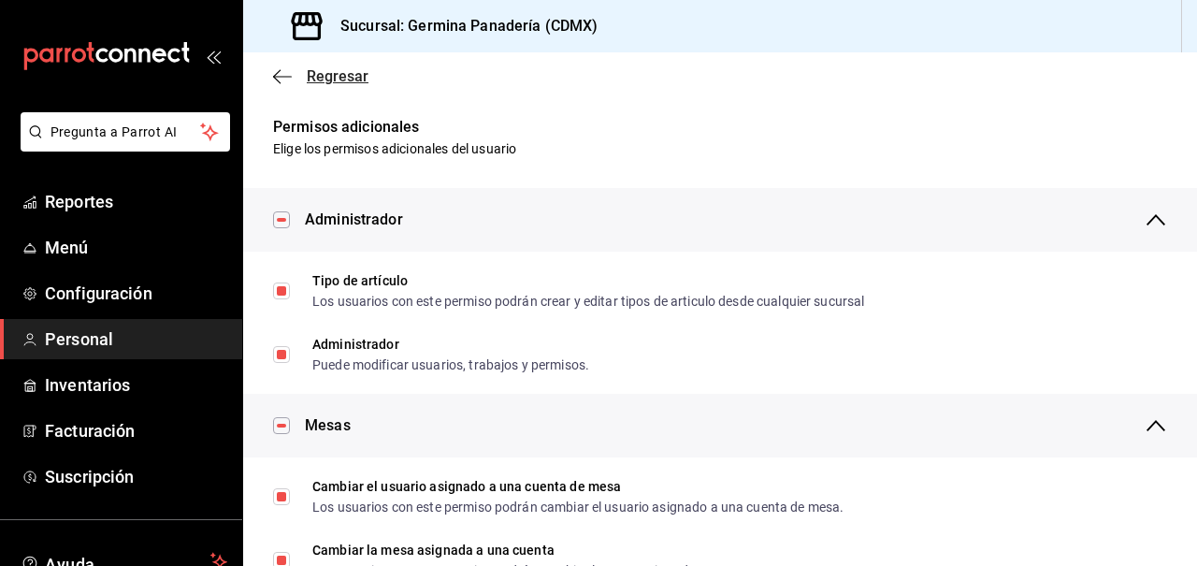
click at [283, 77] on icon "button" at bounding box center [282, 76] width 19 height 17
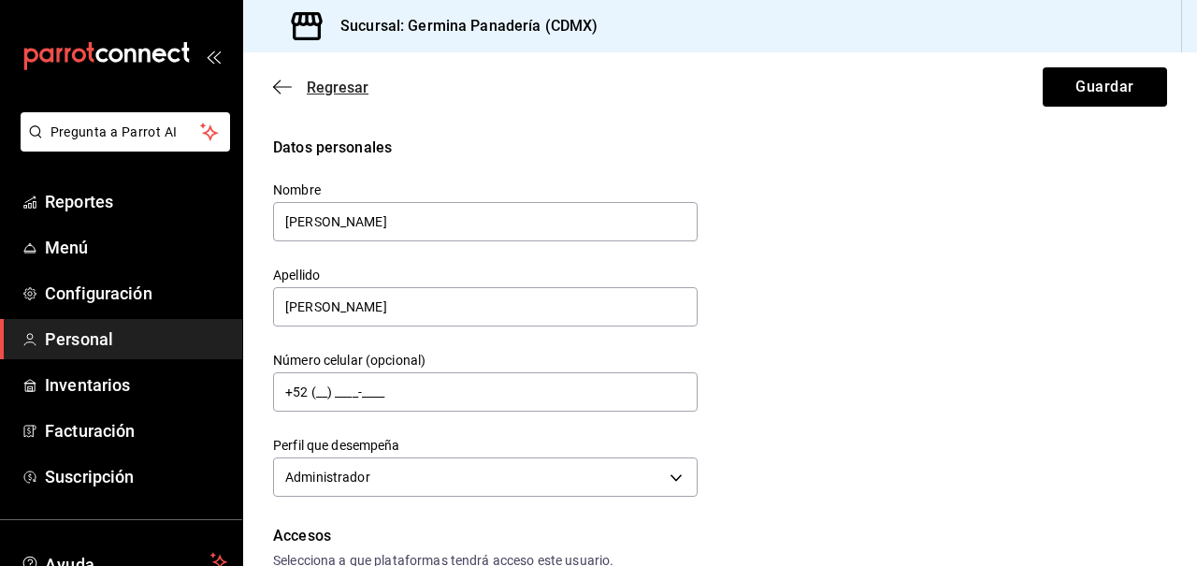
click at [278, 86] on icon "button" at bounding box center [282, 86] width 19 height 1
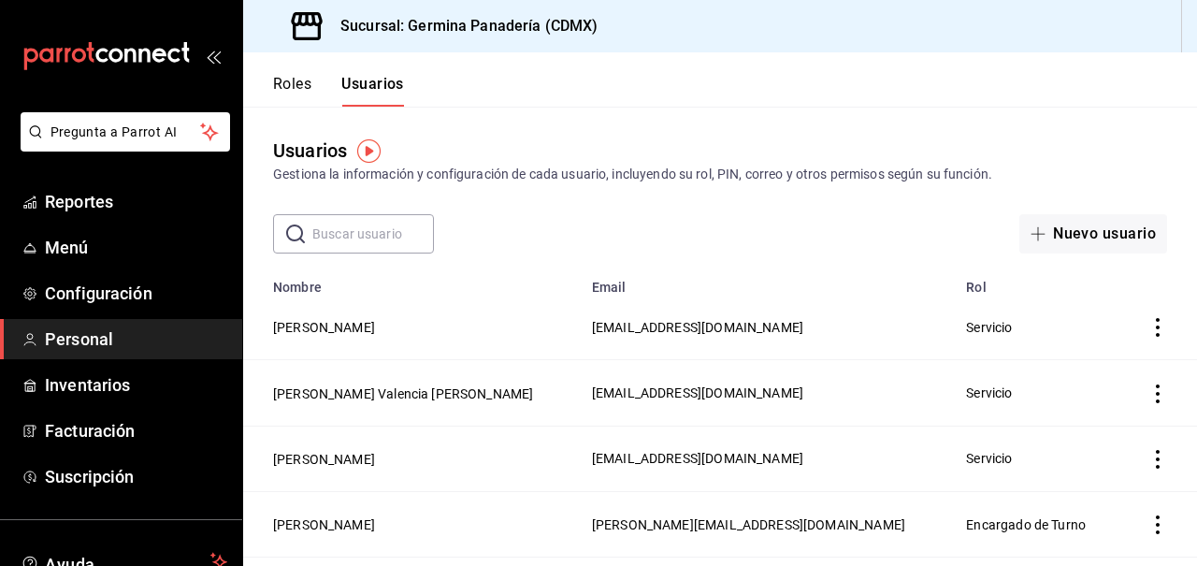
click at [298, 95] on button "Roles" at bounding box center [292, 91] width 38 height 32
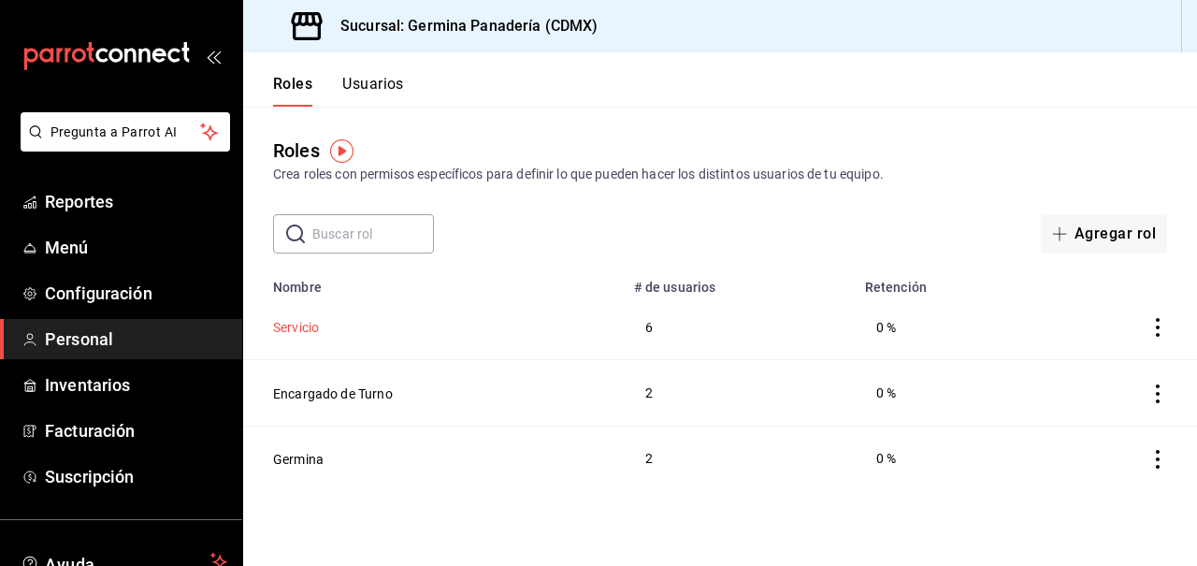
click at [305, 332] on button "Servicio" at bounding box center [296, 327] width 46 height 19
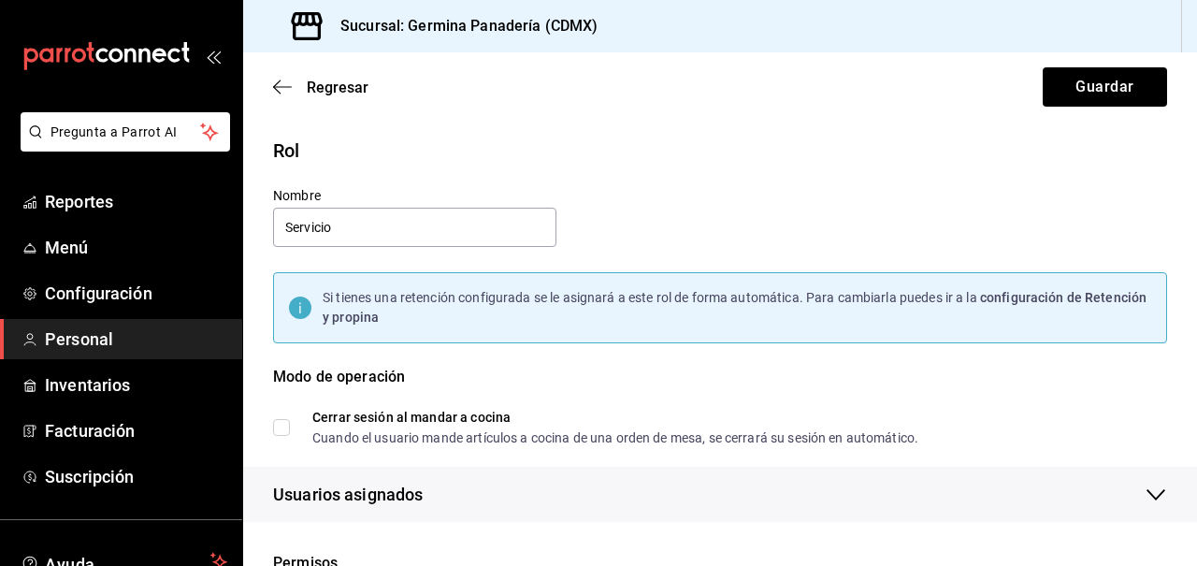
checkbox input "true"
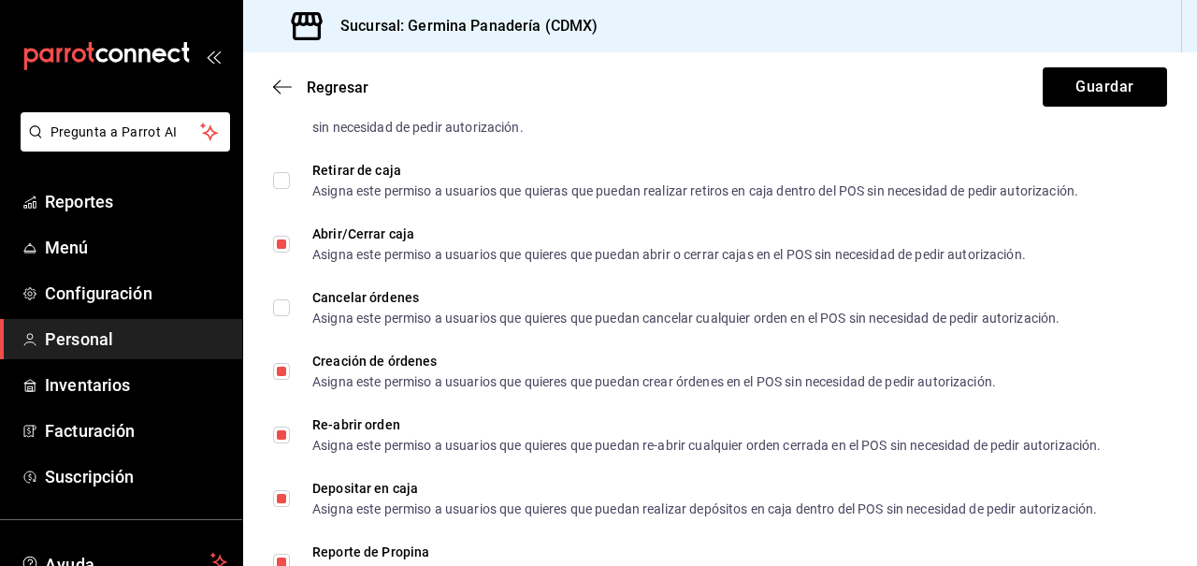
scroll to position [2368, 0]
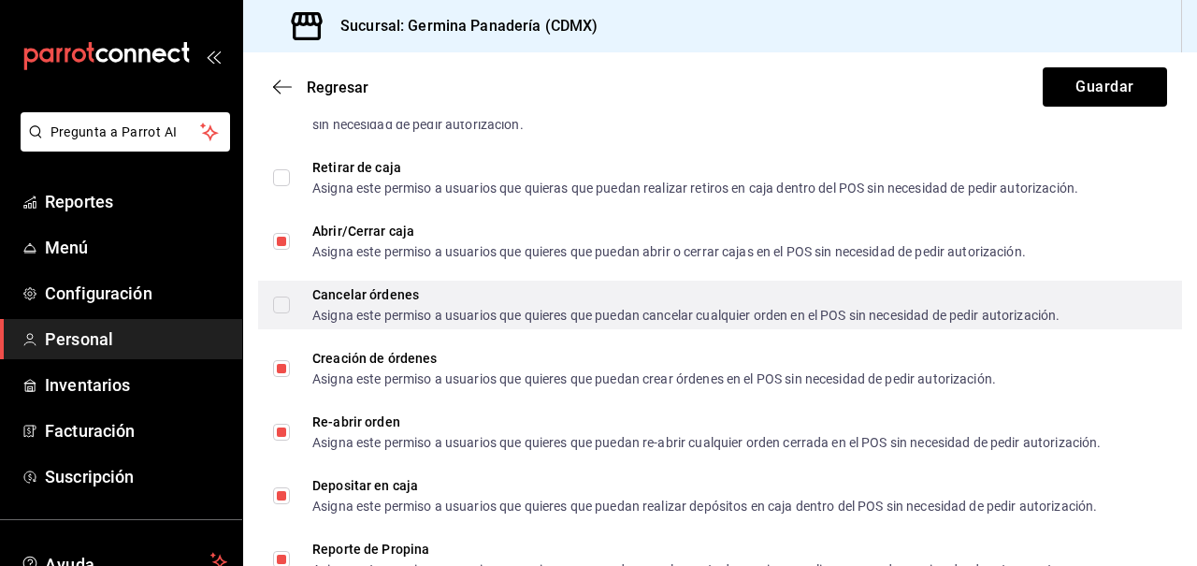
click at [279, 305] on input "Cancelar órdenes Asigna este permiso a usuarios que quieres que puedan cancelar…" at bounding box center [281, 305] width 17 height 17
checkbox input "true"
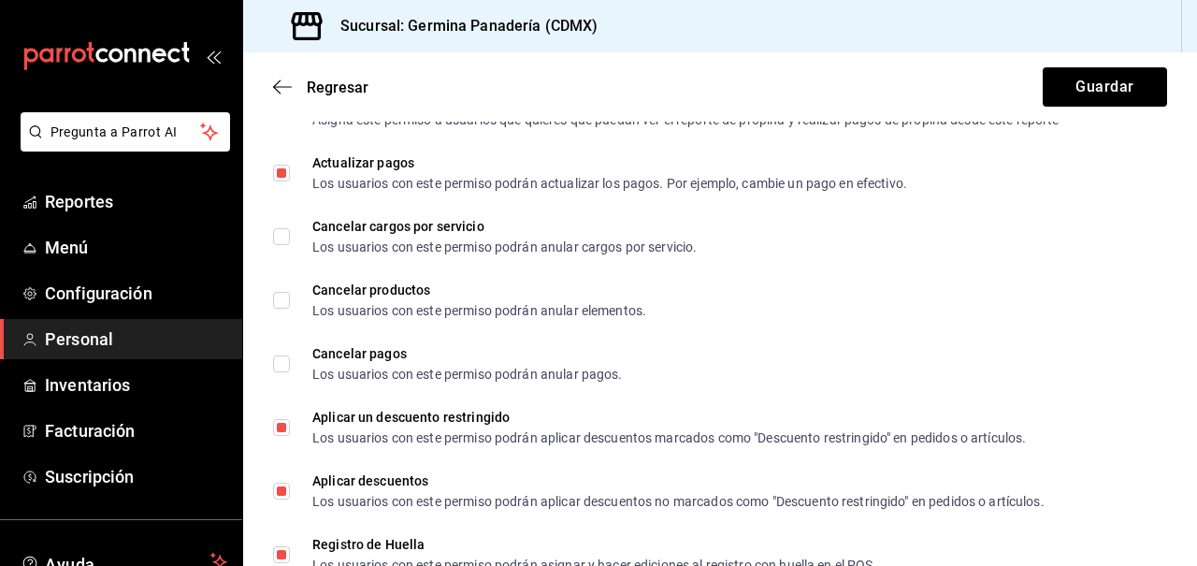
scroll to position [2833, 0]
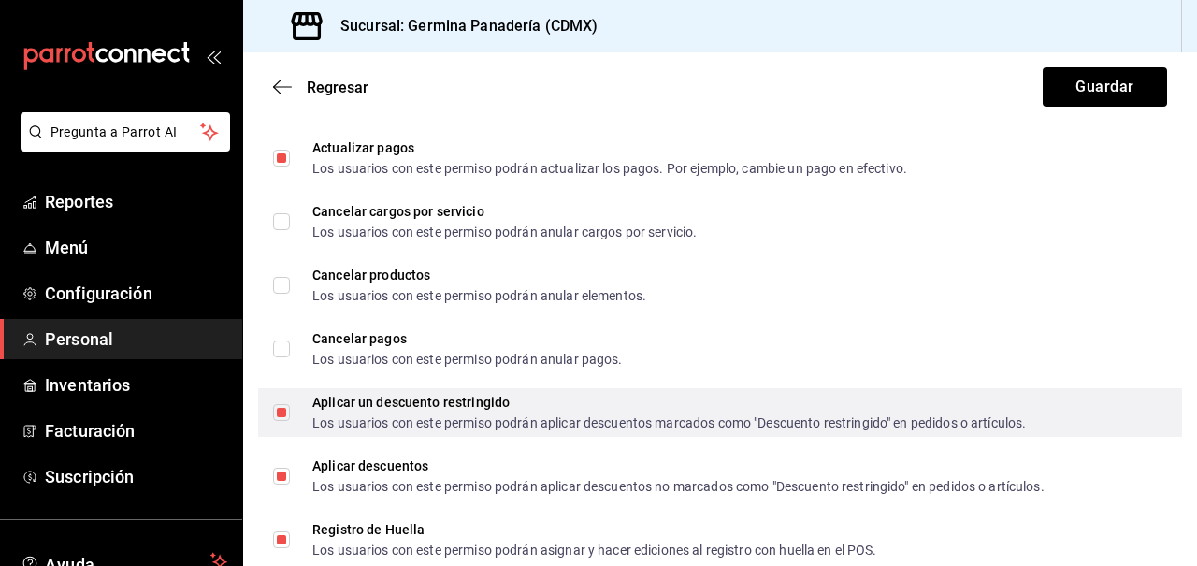
click at [282, 409] on input "Aplicar un descuento restringido Los usuarios con este permiso podrán aplicar d…" at bounding box center [281, 412] width 17 height 17
checkbox input "false"
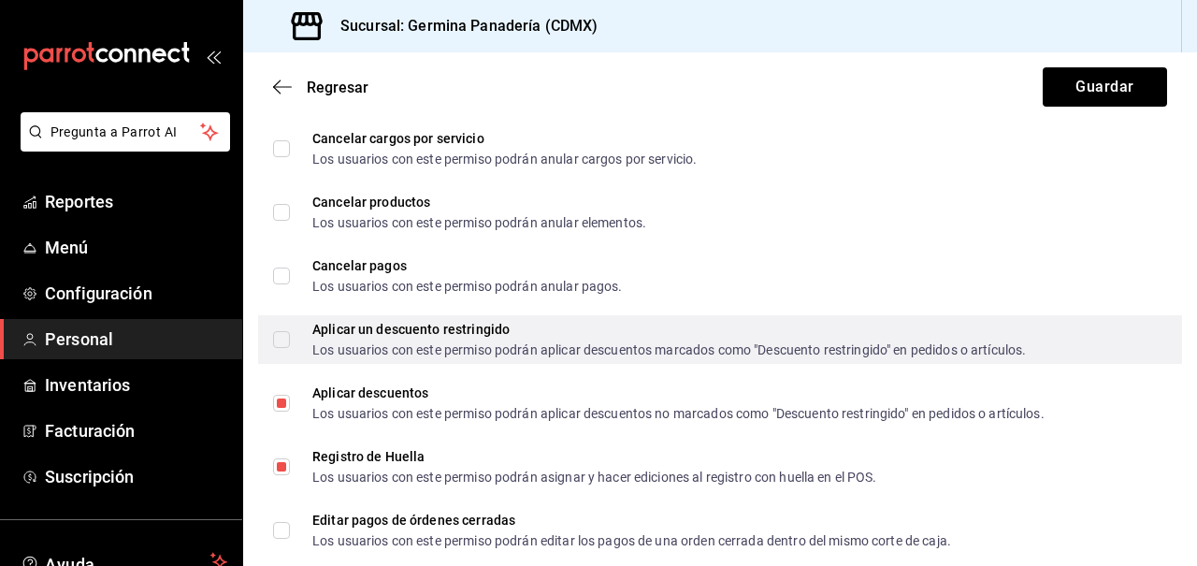
scroll to position [2913, 0]
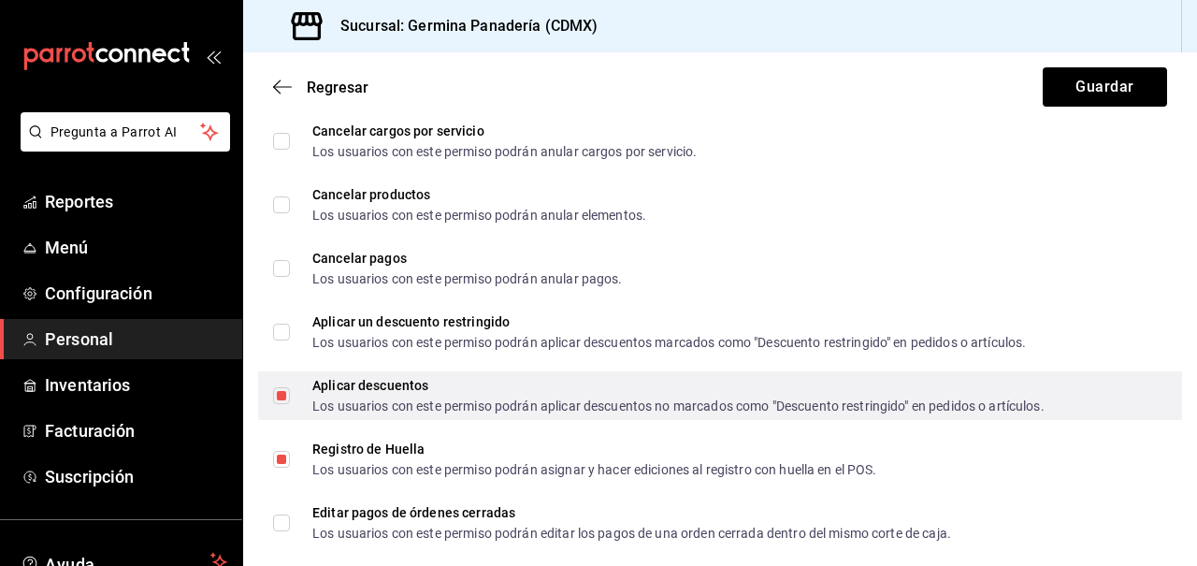
click at [290, 394] on span "Aplicar descuentos Los usuarios con este permiso podrán aplicar descuentos no m…" at bounding box center [667, 396] width 755 height 34
click at [290, 394] on input "Aplicar descuentos Los usuarios con este permiso podrán aplicar descuentos no m…" at bounding box center [281, 395] width 17 height 17
click at [285, 399] on input "Aplicar descuentos Los usuarios con este permiso podrán aplicar descuentos no m…" at bounding box center [281, 395] width 17 height 17
checkbox input "false"
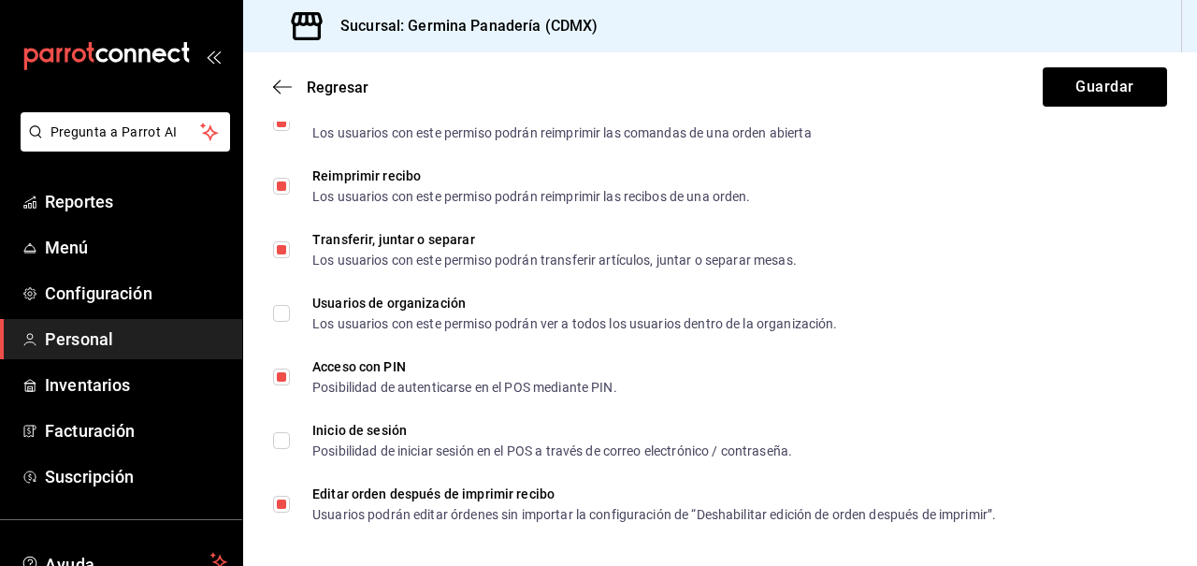
scroll to position [3512, 0]
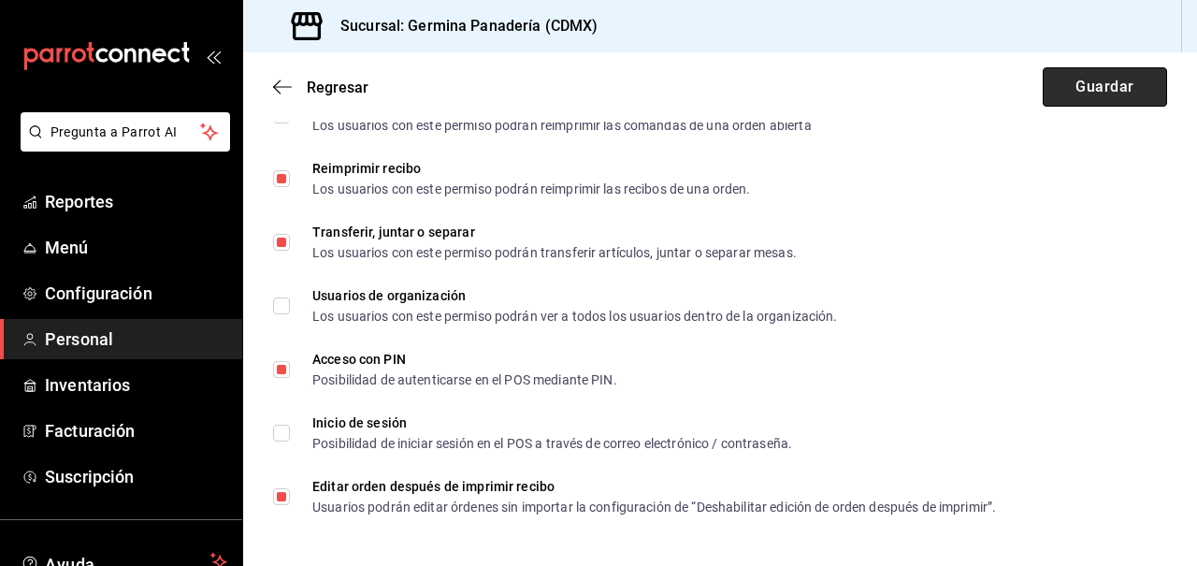
click at [1089, 90] on button "Guardar" at bounding box center [1105, 86] width 124 height 39
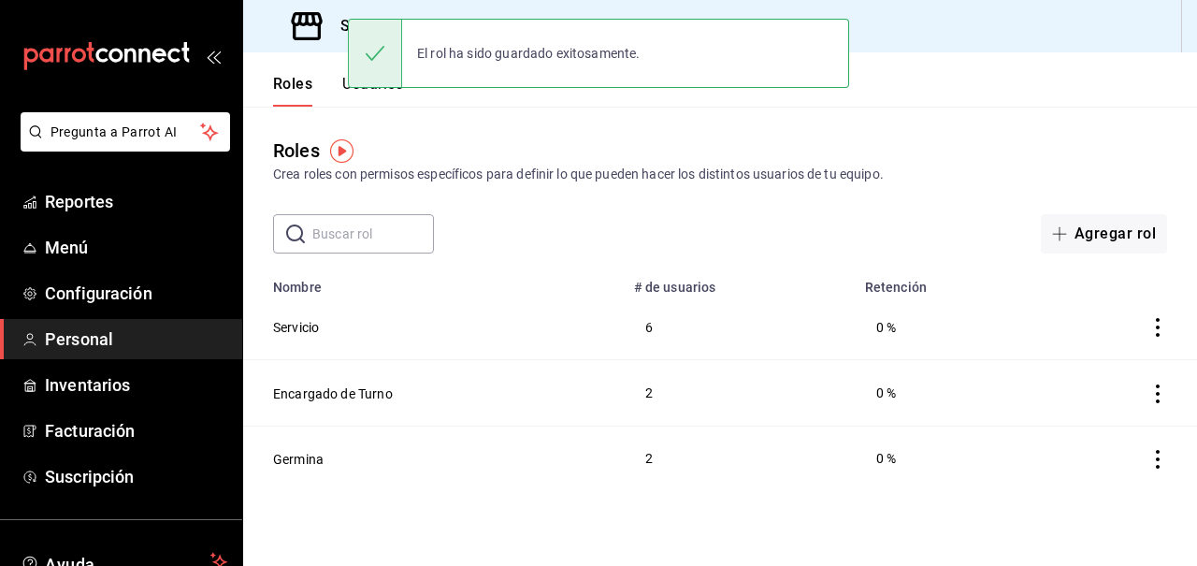
click at [292, 91] on button "Roles" at bounding box center [292, 91] width 39 height 32
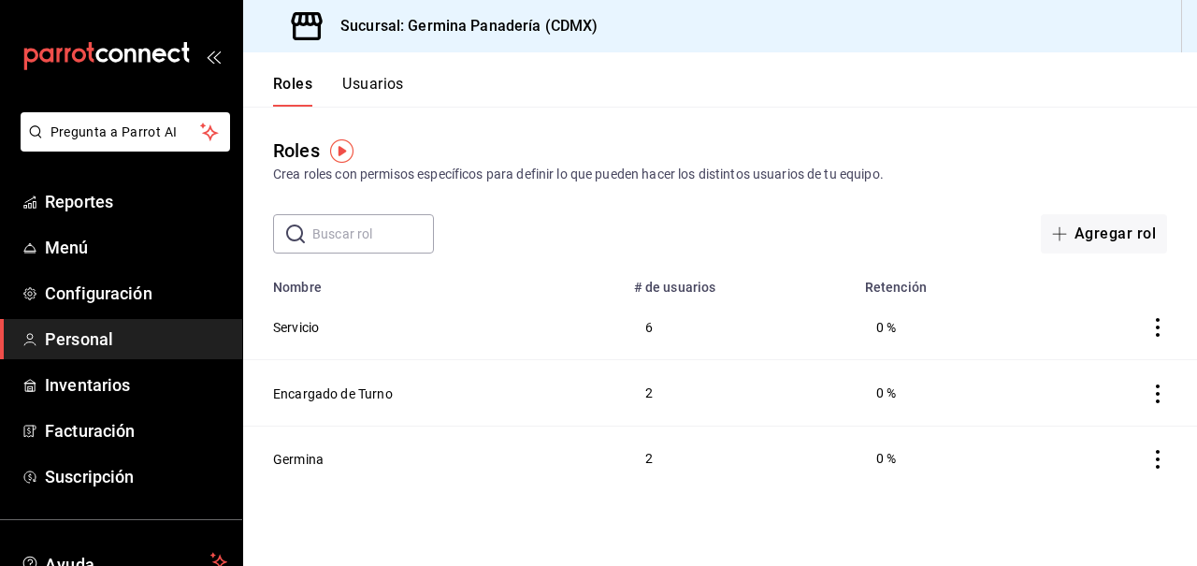
click at [358, 91] on button "Usuarios" at bounding box center [373, 91] width 62 height 32
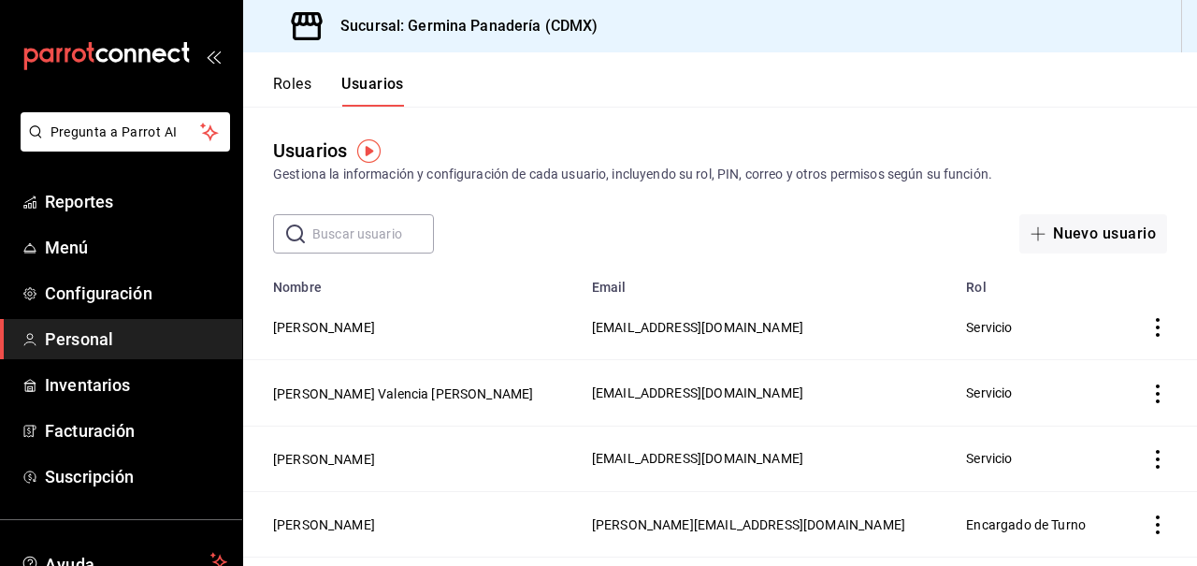
click at [103, 346] on span "Personal" at bounding box center [136, 338] width 182 height 25
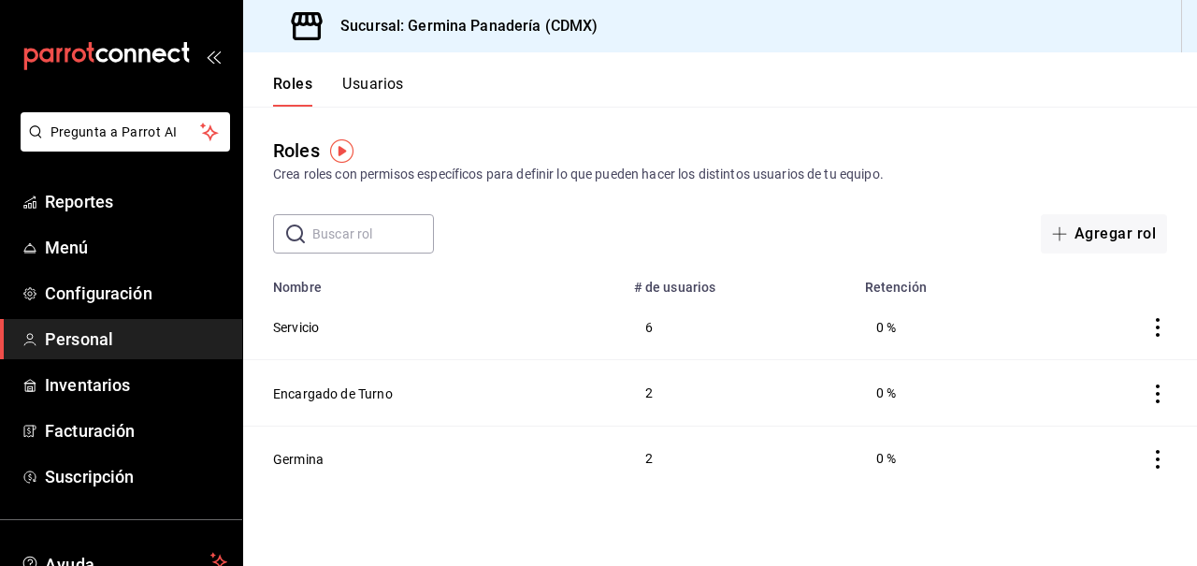
click at [373, 86] on button "Usuarios" at bounding box center [373, 91] width 62 height 32
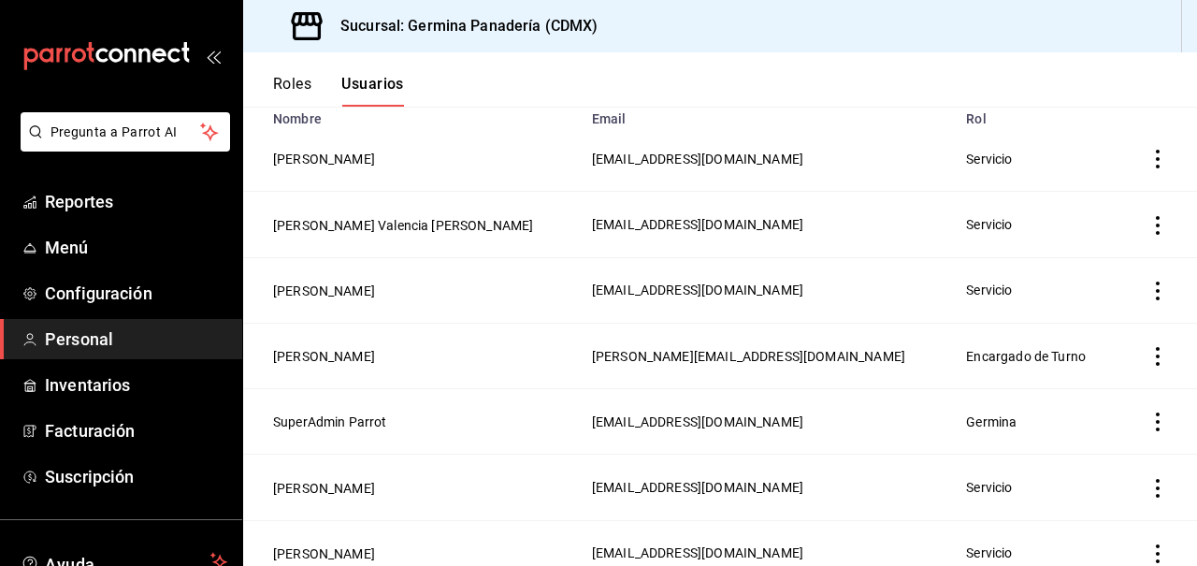
scroll to position [167, 0]
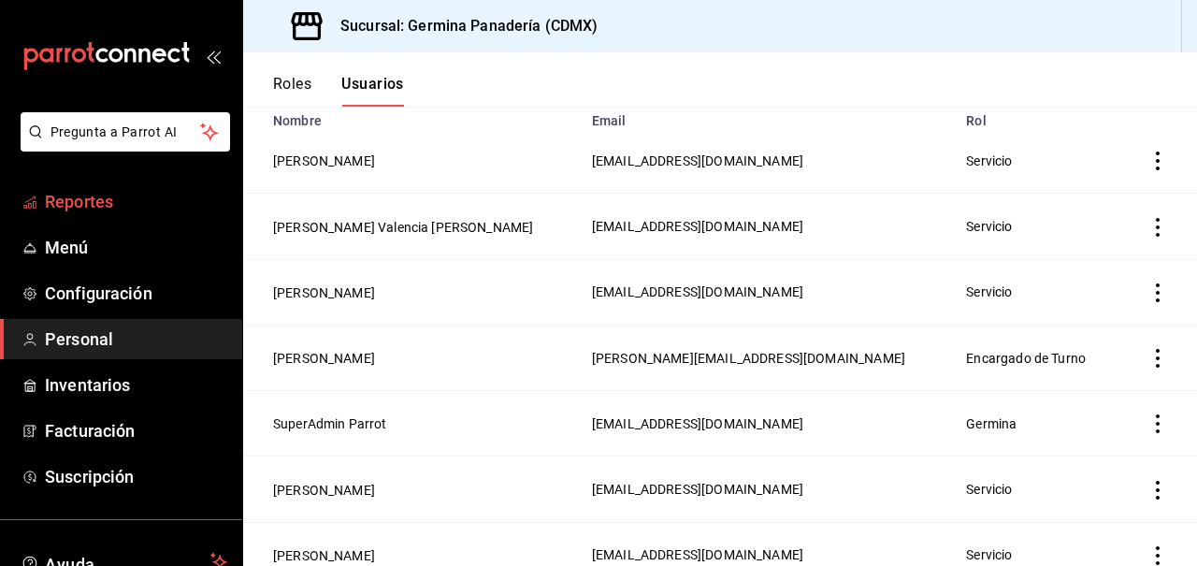
click at [144, 202] on span "Reportes" at bounding box center [136, 201] width 182 height 25
